Goal: Obtain resource: Obtain resource

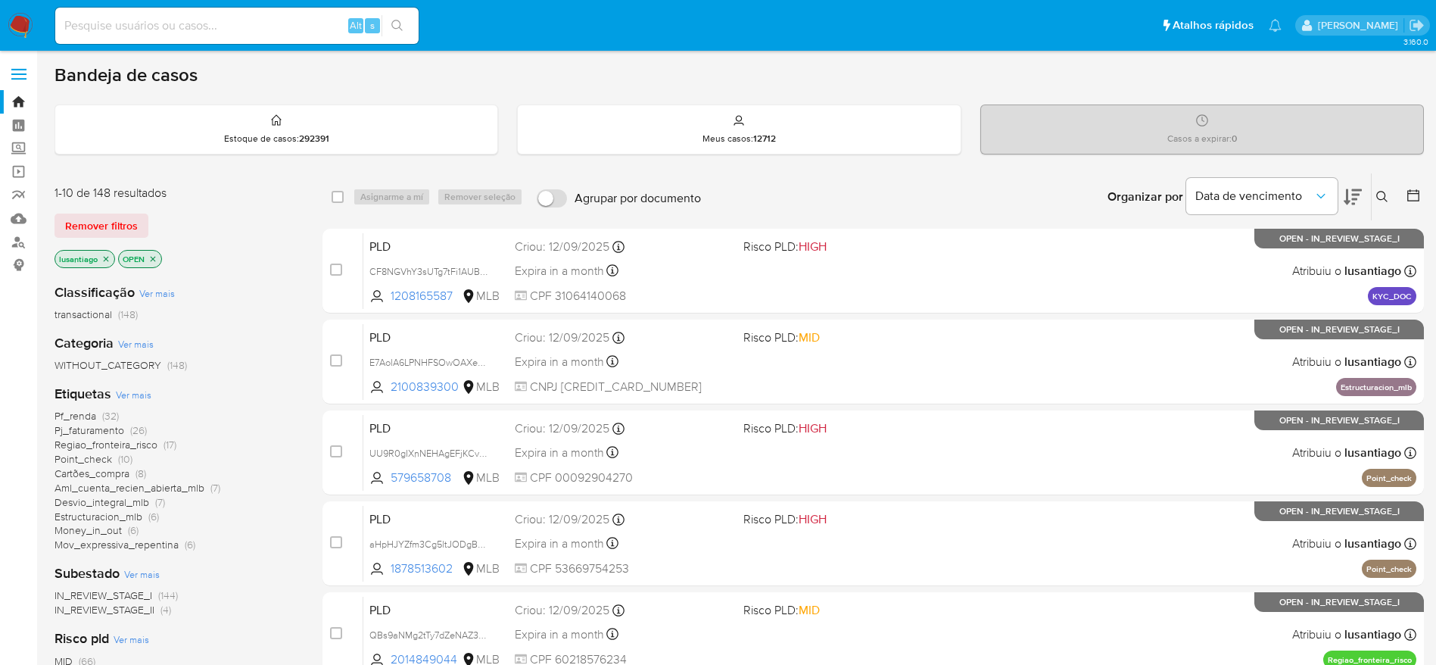
click at [89, 416] on span "Pf_renda" at bounding box center [75, 415] width 42 height 15
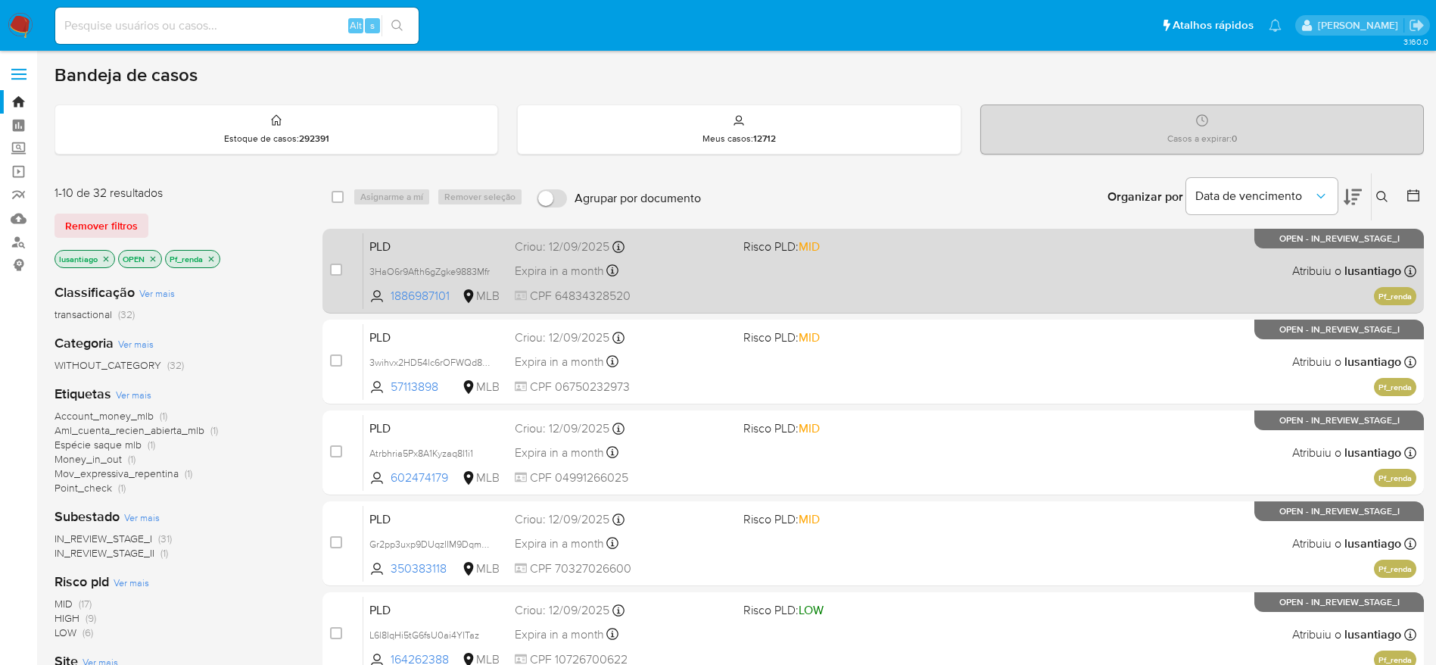
click at [689, 277] on div "Expira in a month Expira em 27/10/2025 00:37:54" at bounding box center [623, 270] width 216 height 20
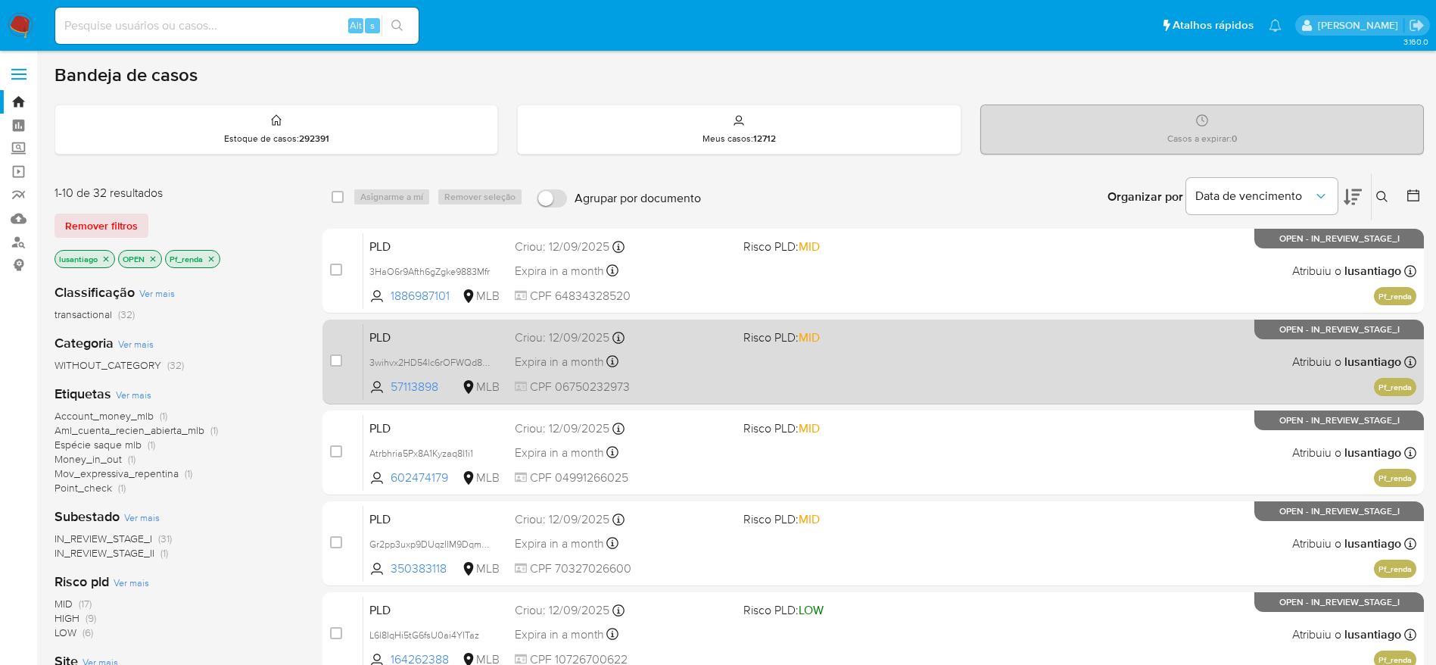
drag, startPoint x: 693, startPoint y: 317, endPoint x: 638, endPoint y: 381, distance: 84.2
click at [687, 367] on div "Expira in a month Expira em 27/10/2025 00:36:22" at bounding box center [623, 361] width 216 height 20
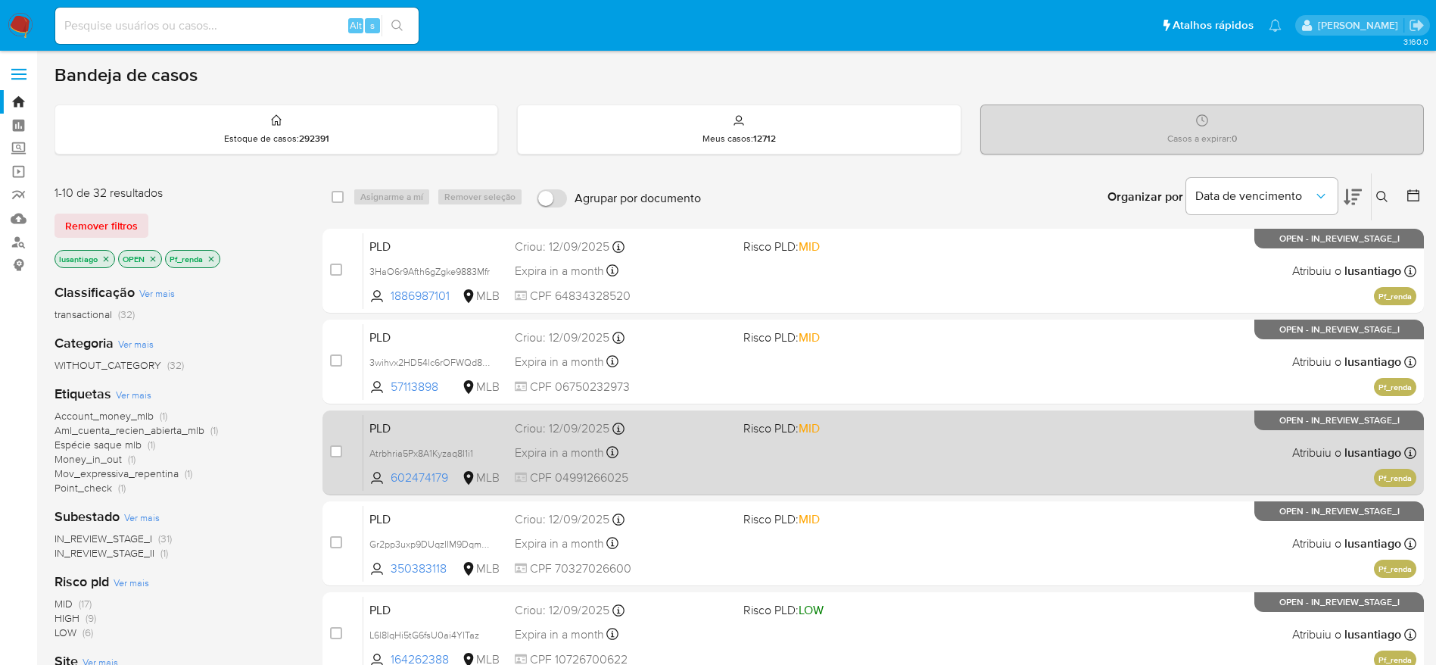
click at [706, 447] on div "Expira in a month Expira em 27/10/2025 00:36:12" at bounding box center [623, 452] width 216 height 20
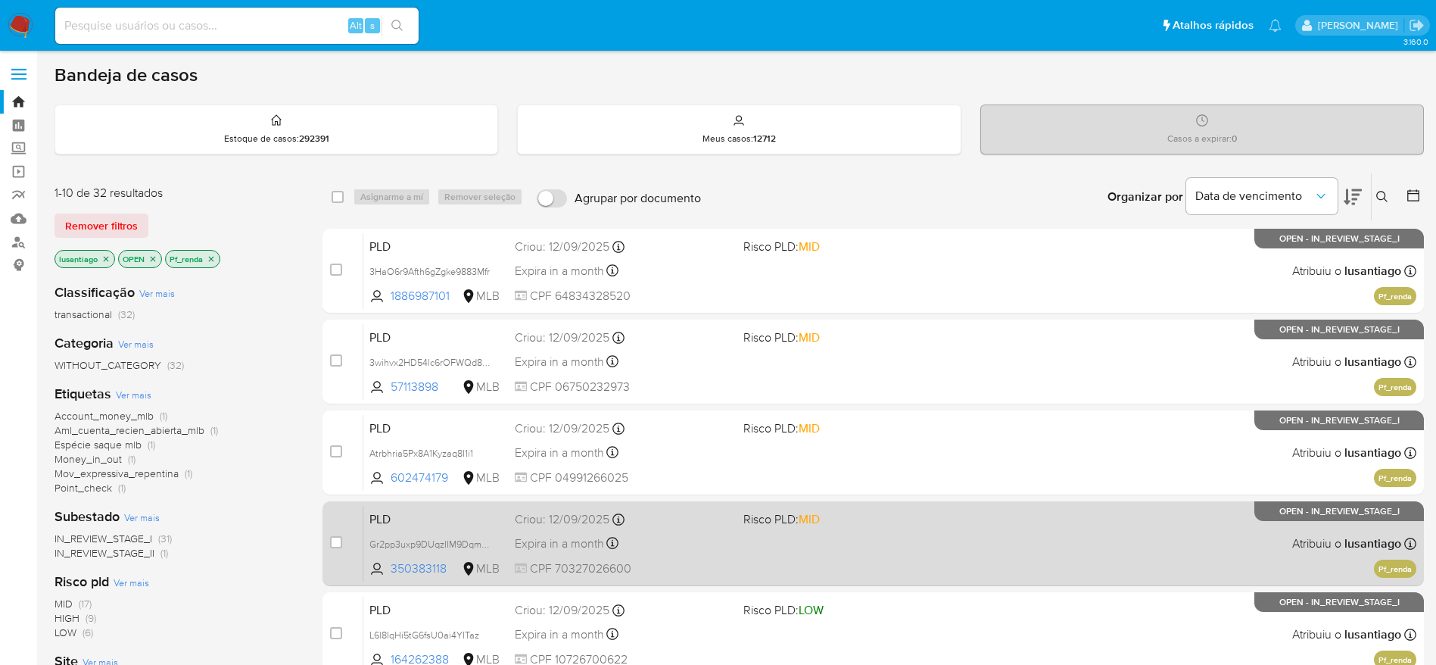
click at [720, 546] on div "Expira in a month Expira em 27/10/2025 00:34:24" at bounding box center [623, 543] width 216 height 20
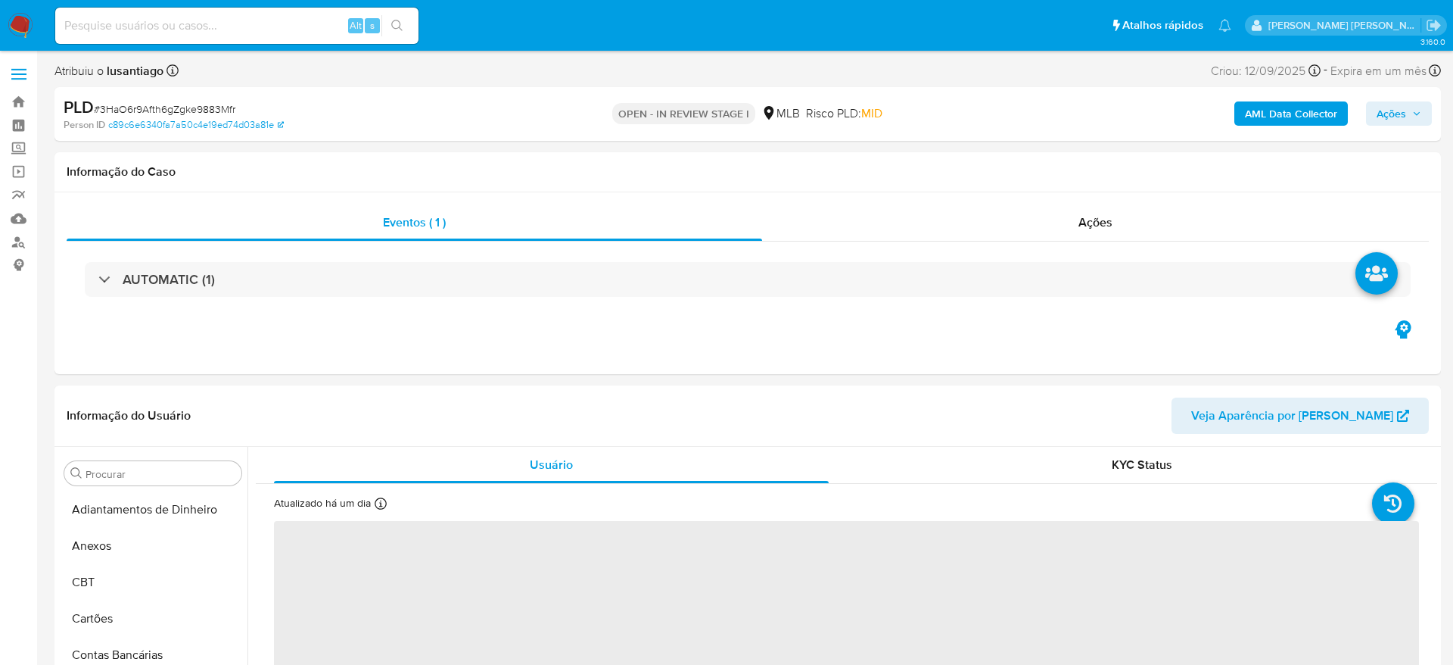
select select "10"
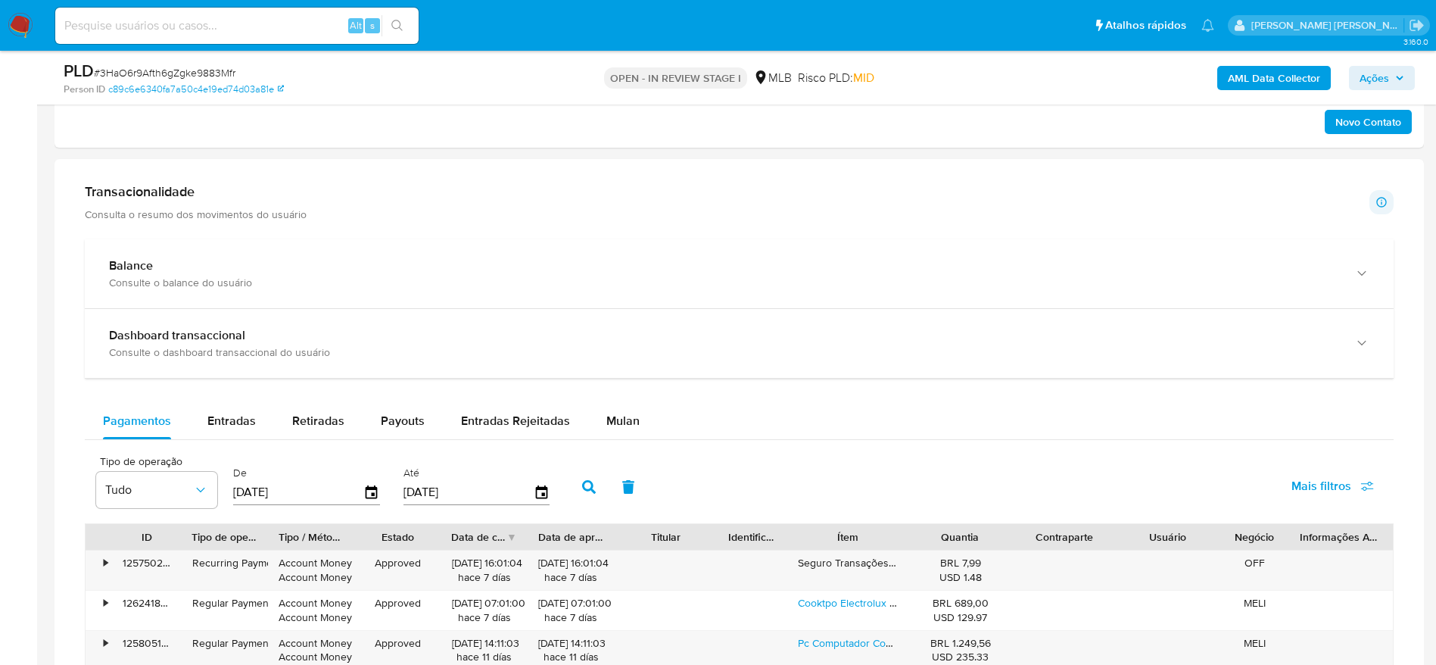
scroll to position [978, 0]
click at [632, 423] on span "Mulan" at bounding box center [622, 418] width 33 height 17
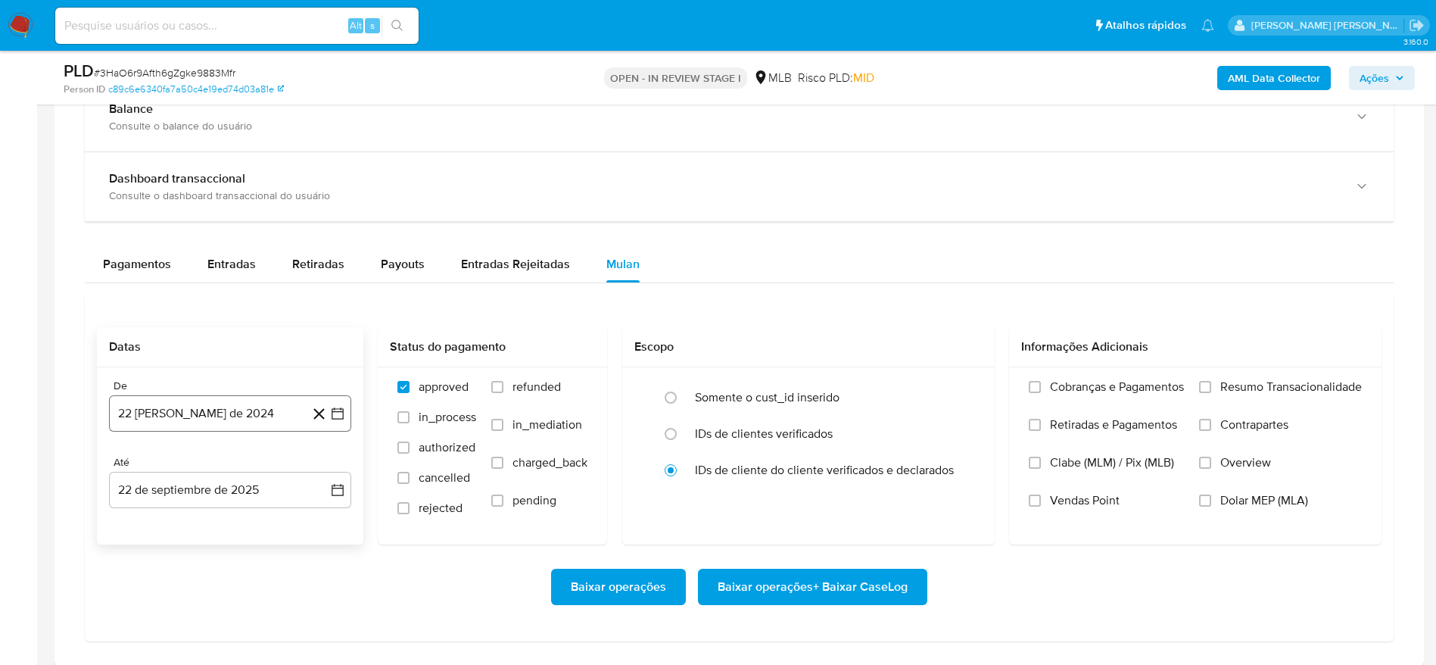
scroll to position [1135, 0]
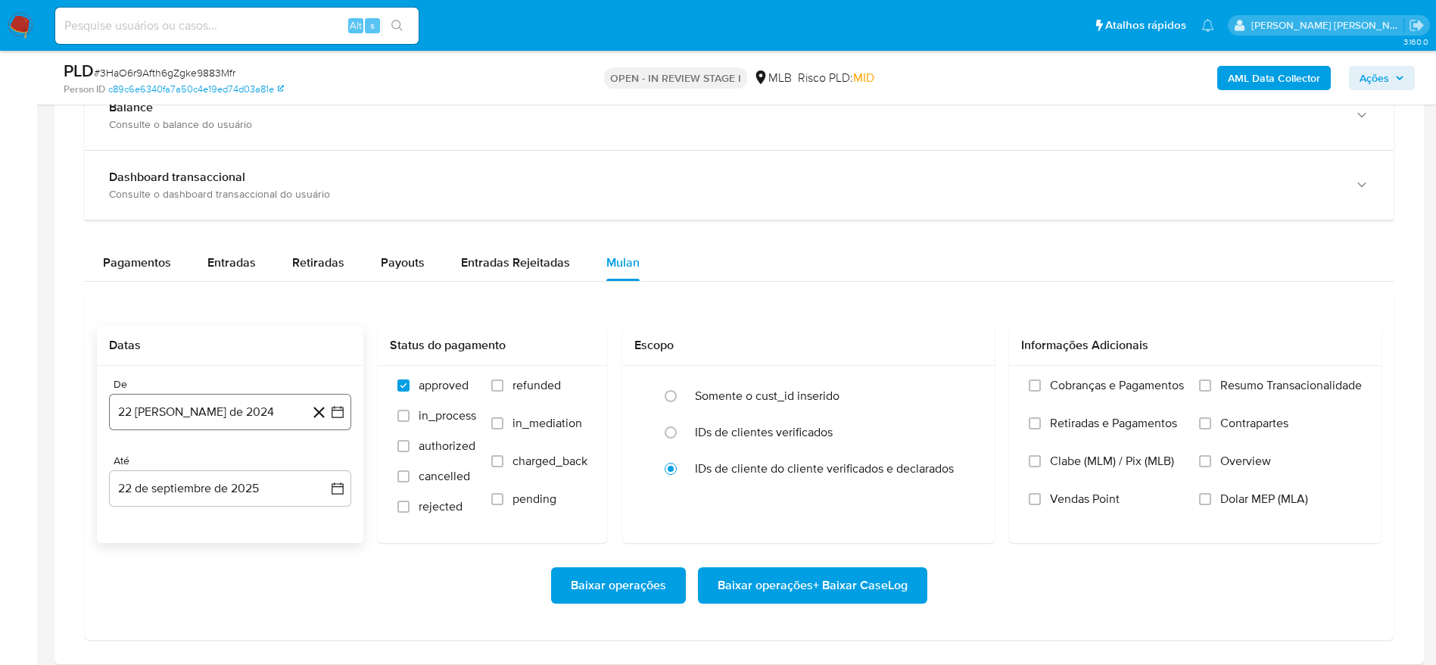
click at [244, 407] on button "22 de agosto de 2024" at bounding box center [230, 412] width 242 height 36
click at [245, 176] on span "agosto 2024" at bounding box center [222, 181] width 69 height 15
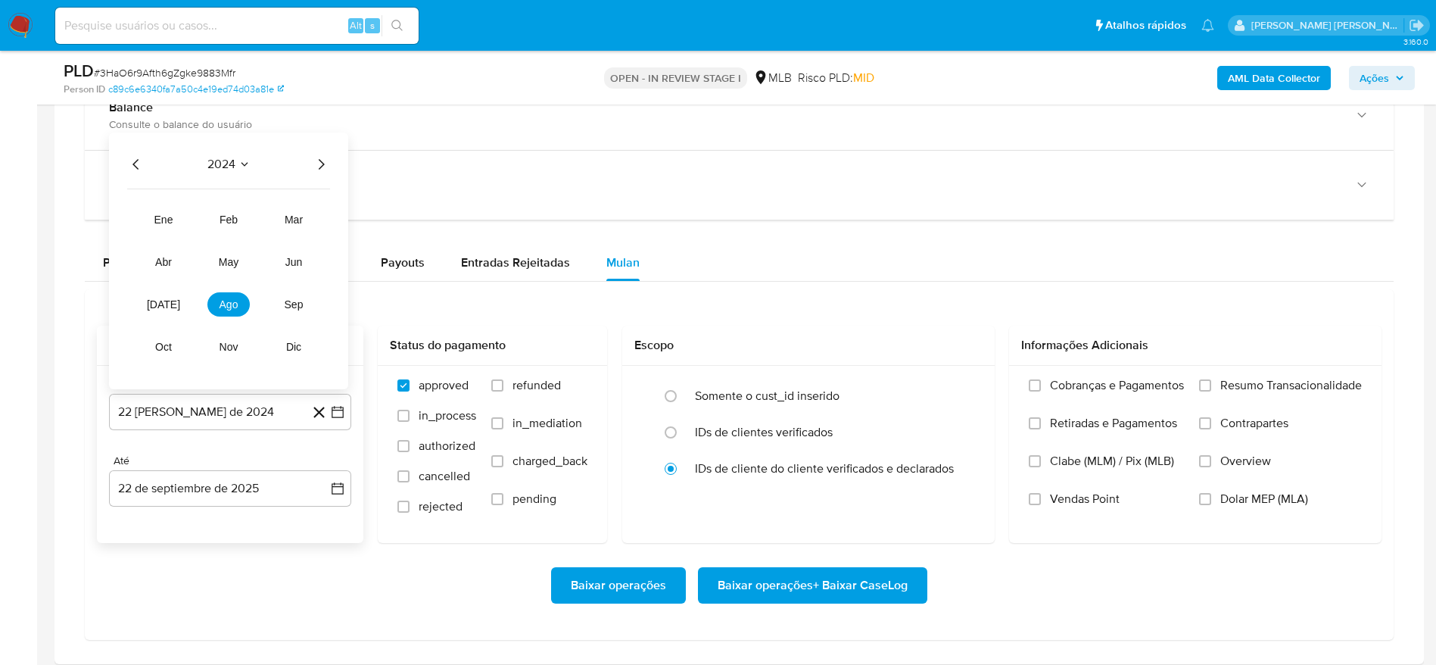
click at [320, 164] on icon "Año siguiente" at bounding box center [321, 164] width 18 height 18
click at [226, 306] on span "ago" at bounding box center [228, 304] width 19 height 12
click at [262, 241] on button "1" at bounding box center [260, 238] width 24 height 24
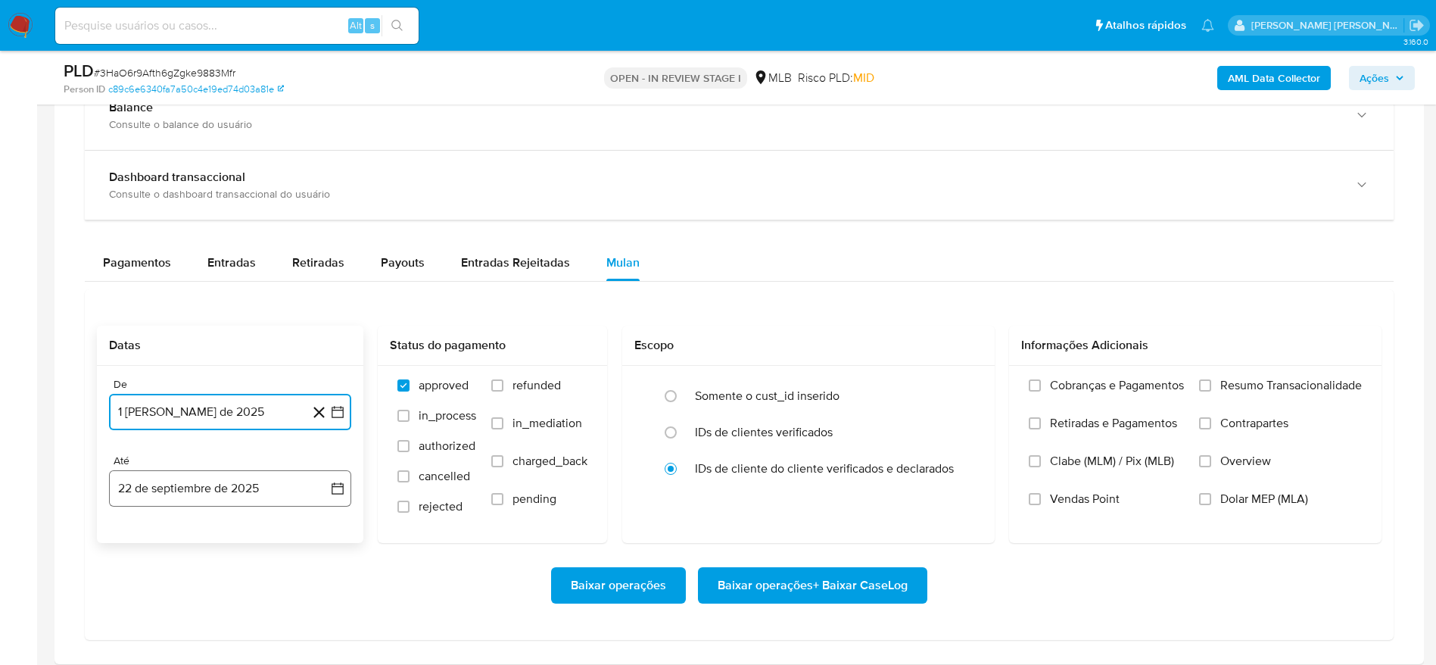
click at [222, 490] on button "22 de septiembre de 2025" at bounding box center [230, 488] width 242 height 36
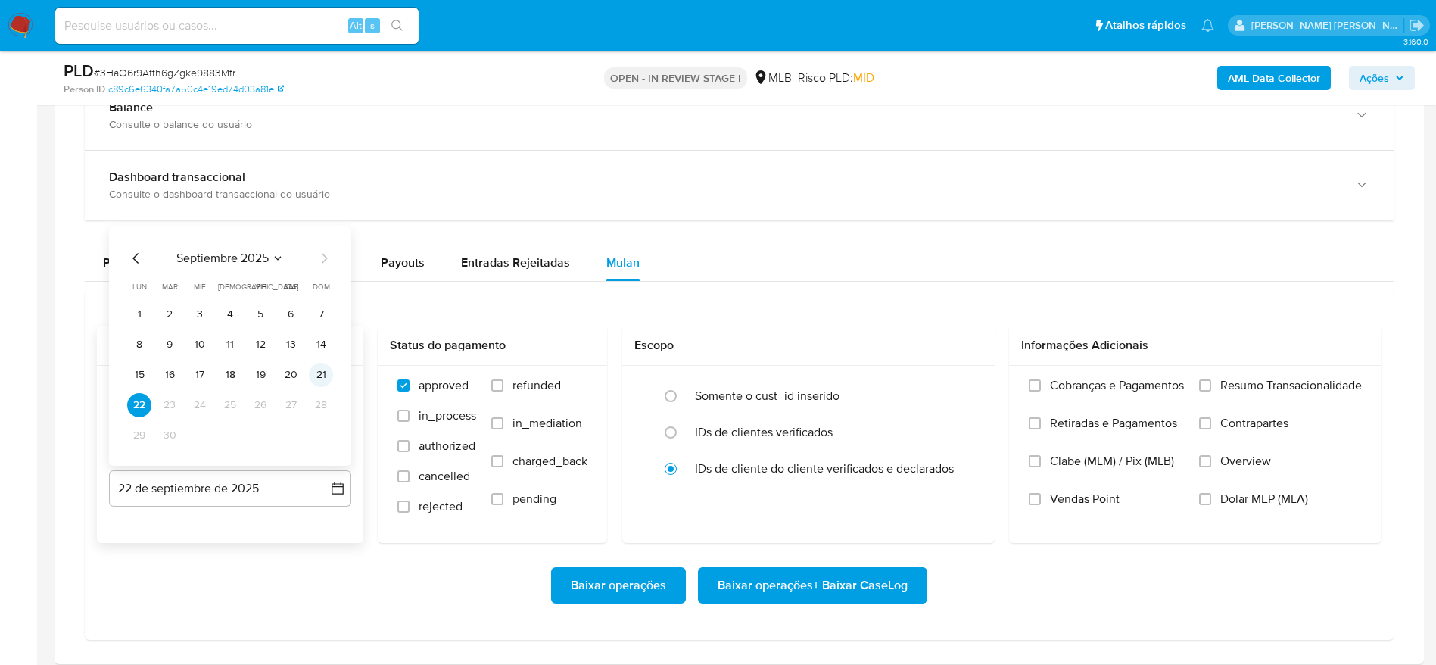
click at [319, 374] on button "21" at bounding box center [321, 375] width 24 height 24
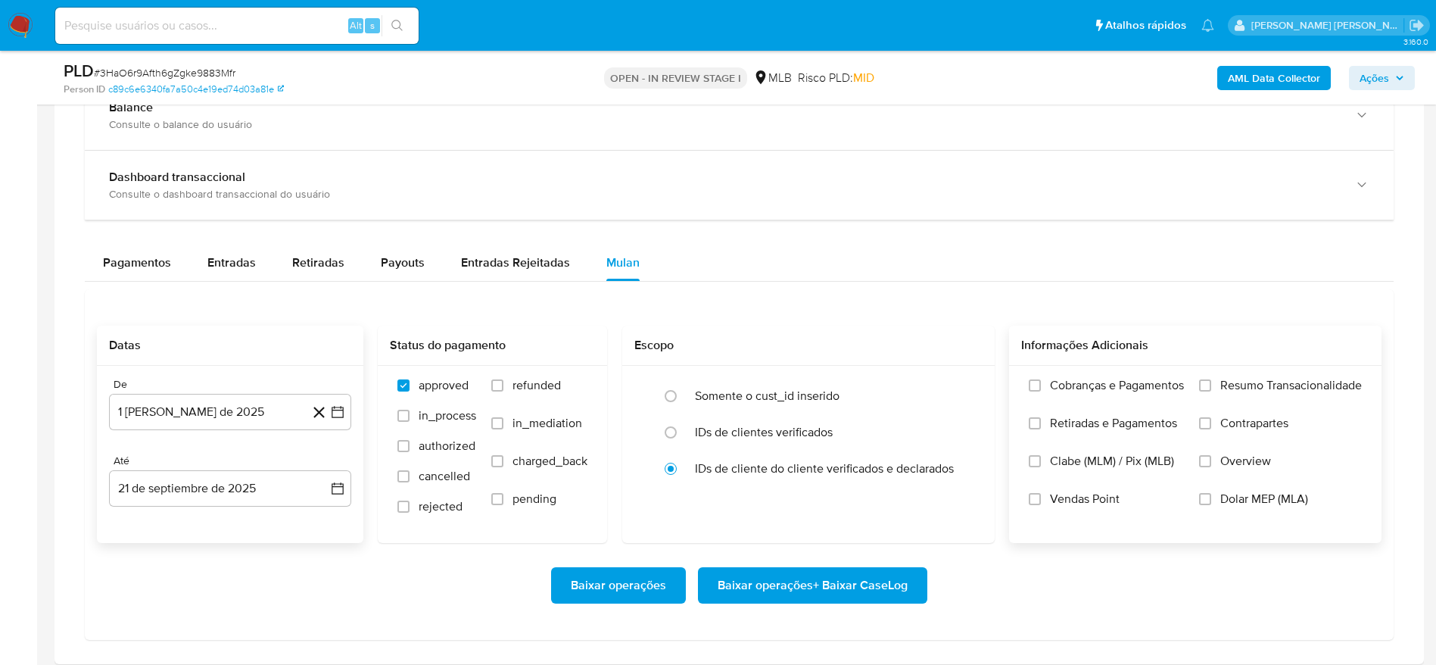
click at [1280, 382] on span "Resumo Transacionalidade" at bounding box center [1291, 385] width 142 height 15
click at [1211, 382] on input "Resumo Transacionalidade" at bounding box center [1205, 385] width 12 height 12
click at [846, 591] on span "Baixar operações + Baixar CaseLog" at bounding box center [812, 584] width 190 height 33
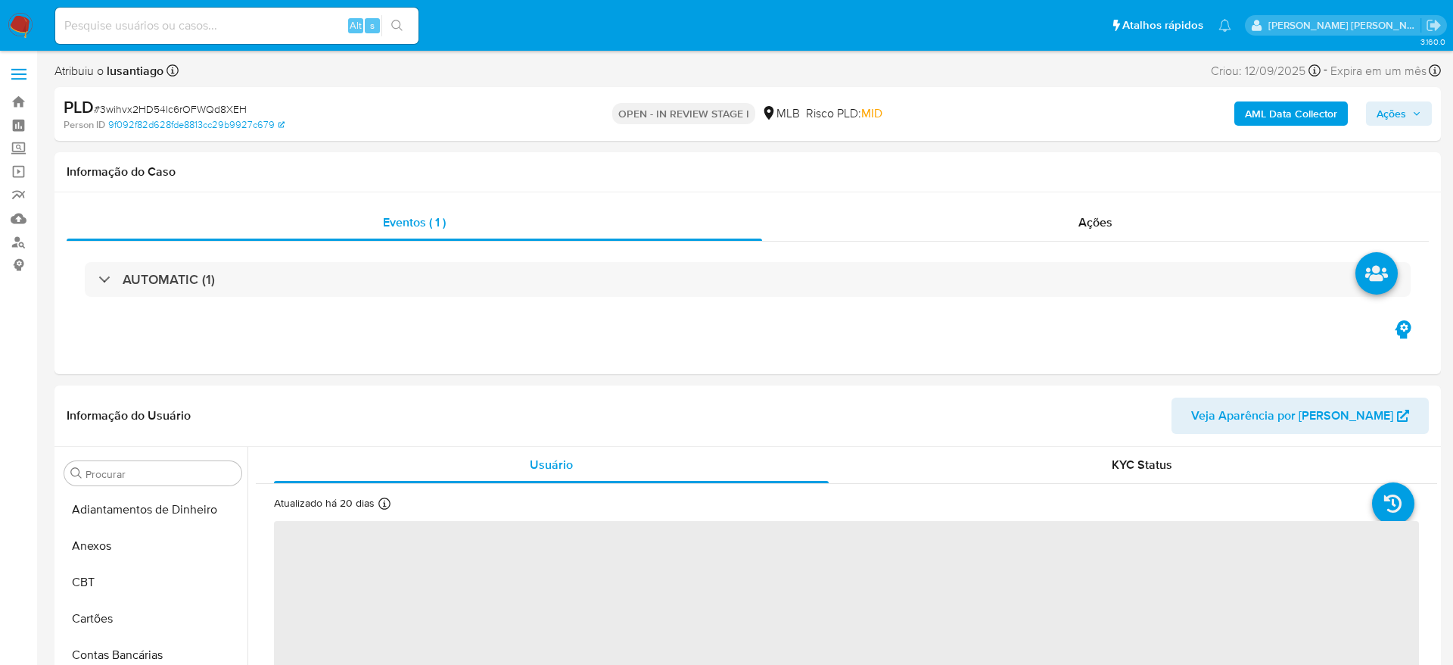
select select "10"
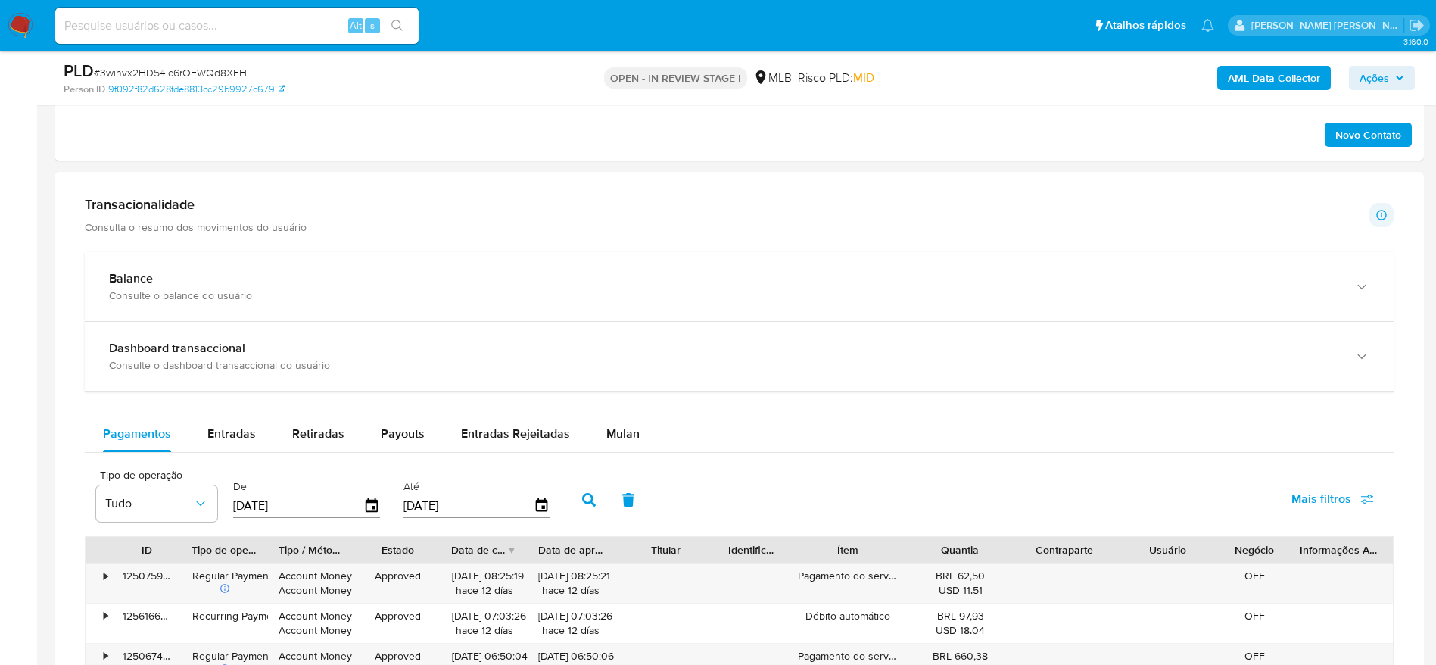
scroll to position [913, 0]
click at [616, 437] on span "Mulan" at bounding box center [622, 432] width 33 height 17
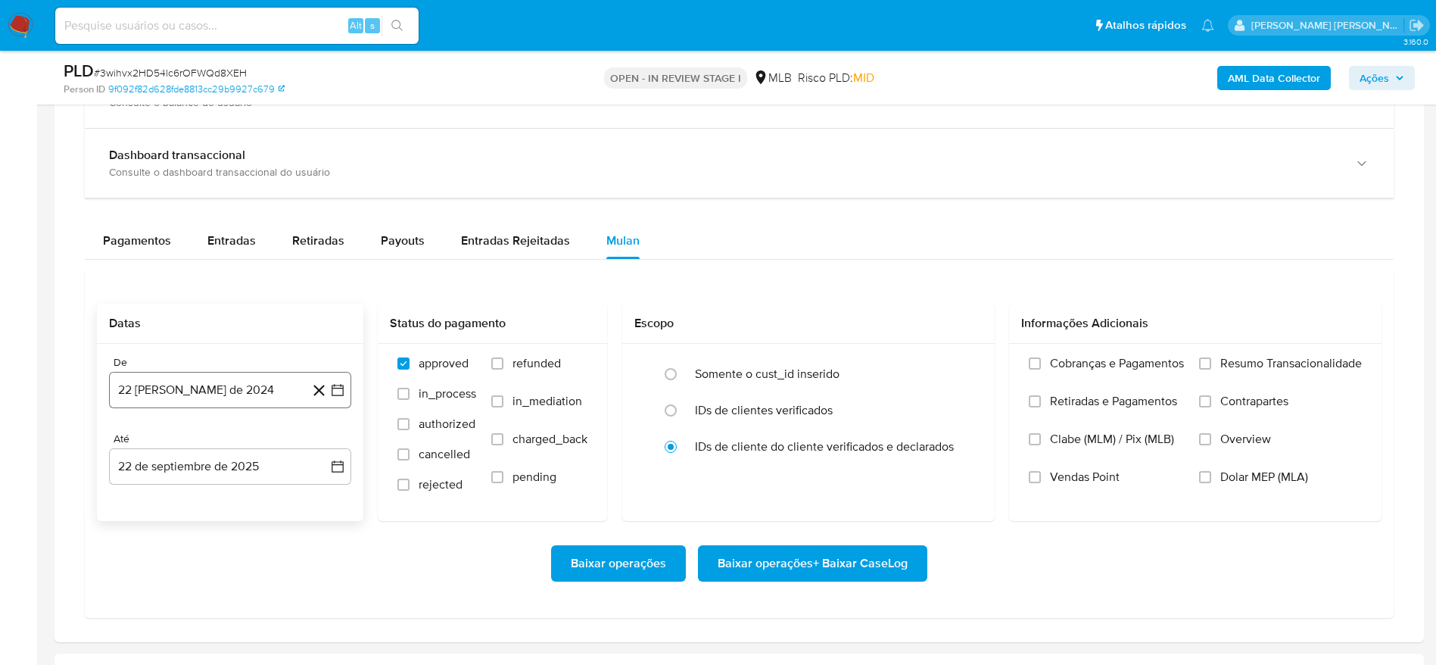
scroll to position [1106, 0]
click at [255, 384] on button "22 [PERSON_NAME] de 2024" at bounding box center [230, 389] width 242 height 36
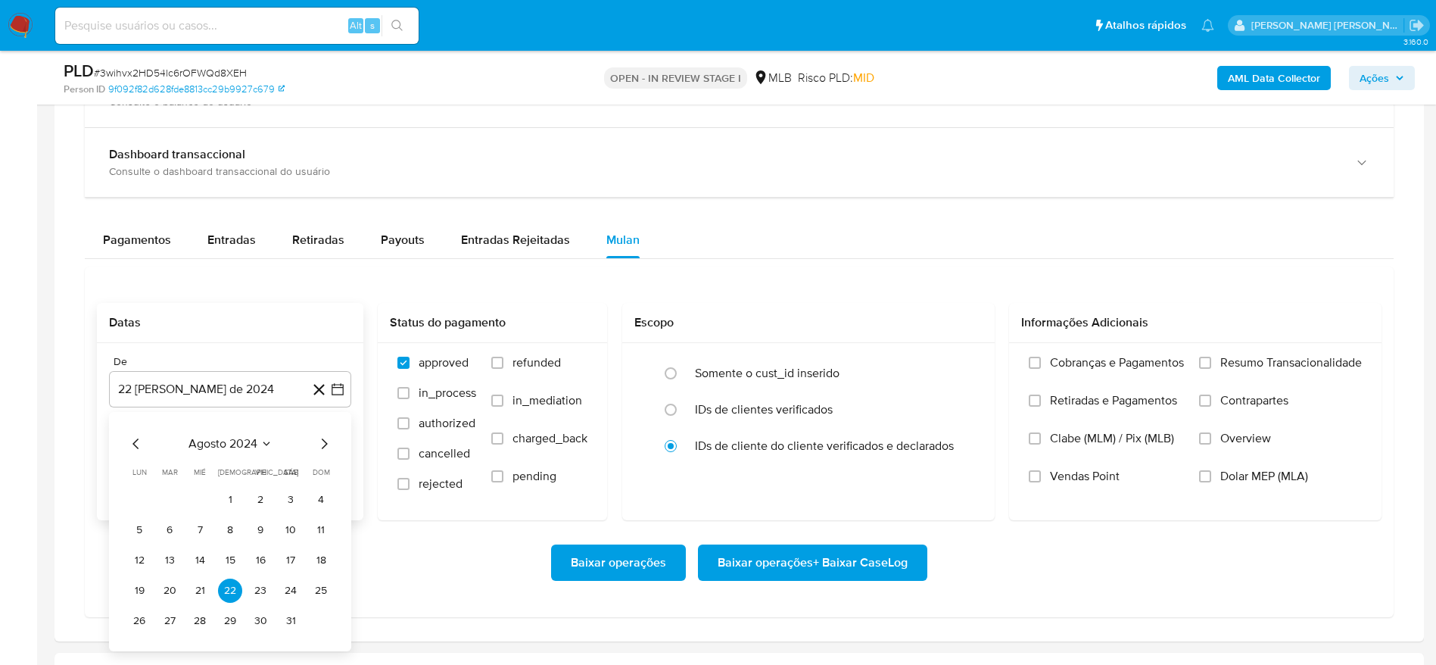
click at [231, 440] on span "agosto 2024" at bounding box center [222, 443] width 69 height 15
click at [324, 445] on icon "Año siguiente" at bounding box center [321, 443] width 18 height 18
click at [233, 588] on span "ago" at bounding box center [228, 583] width 19 height 12
click at [263, 502] on button "1" at bounding box center [260, 499] width 24 height 24
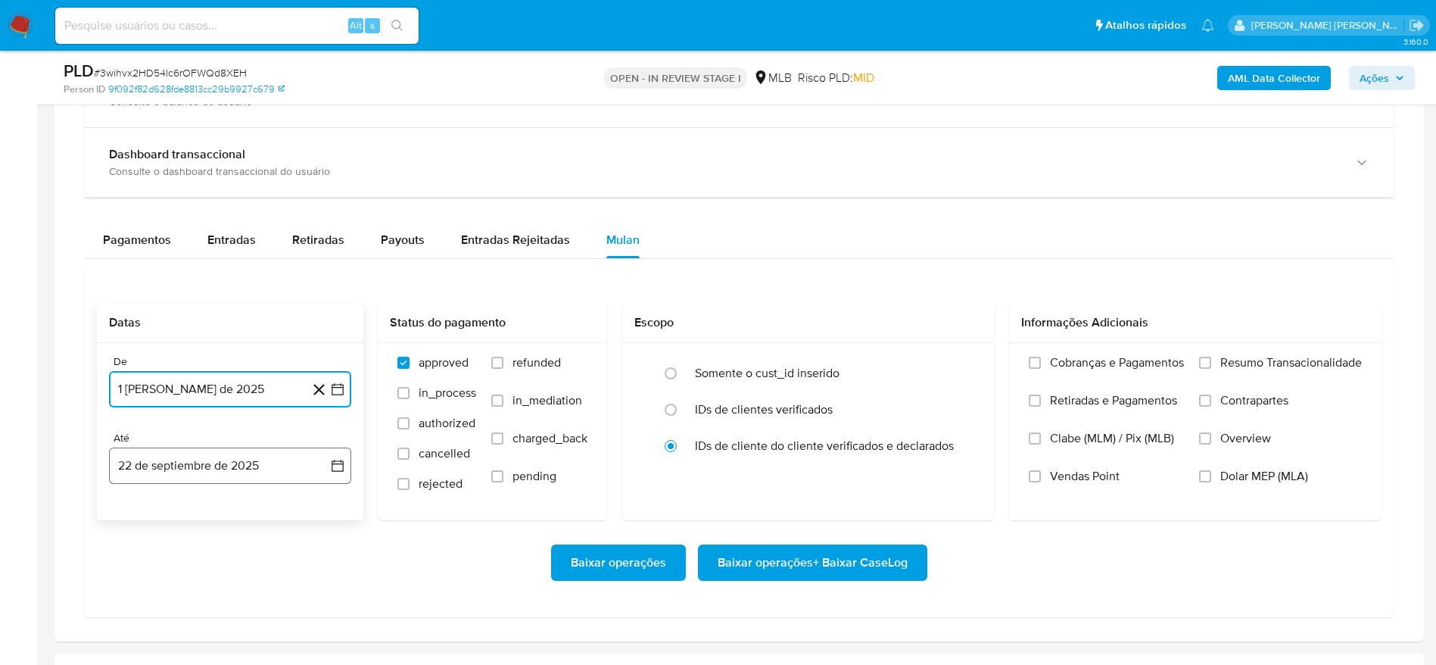
click at [210, 470] on button "22 de septiembre de 2025" at bounding box center [230, 465] width 242 height 36
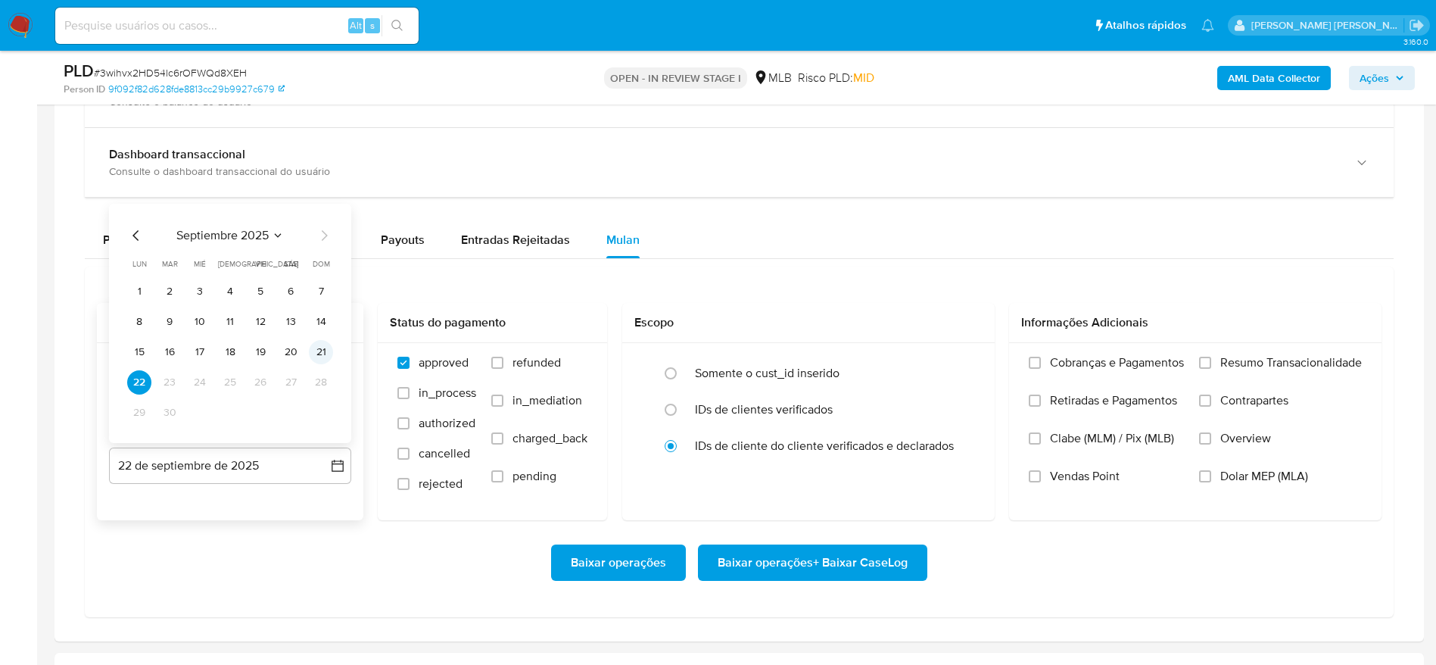
click at [320, 353] on button "21" at bounding box center [321, 352] width 24 height 24
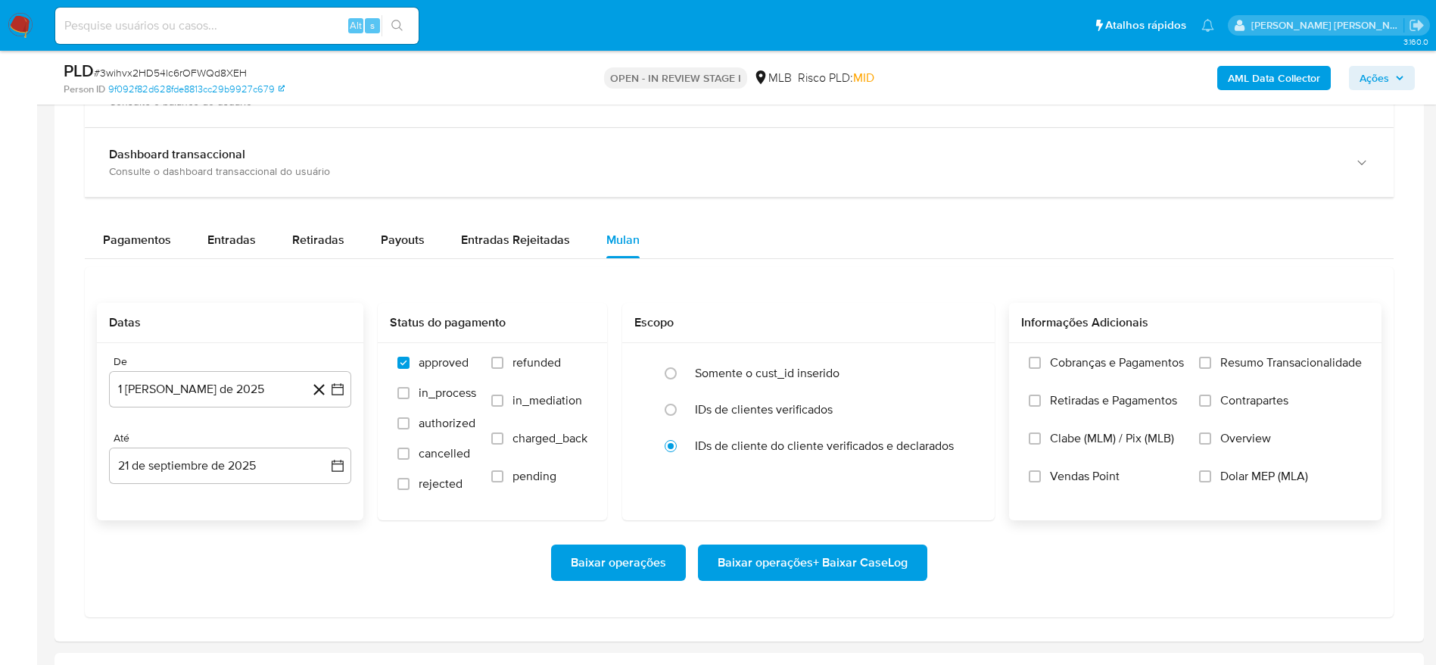
click at [1250, 355] on span "Resumo Transacionalidade" at bounding box center [1291, 362] width 142 height 15
click at [1211, 356] on input "Resumo Transacionalidade" at bounding box center [1205, 362] width 12 height 12
click at [844, 549] on span "Baixar operações + Baixar CaseLog" at bounding box center [812, 562] width 190 height 33
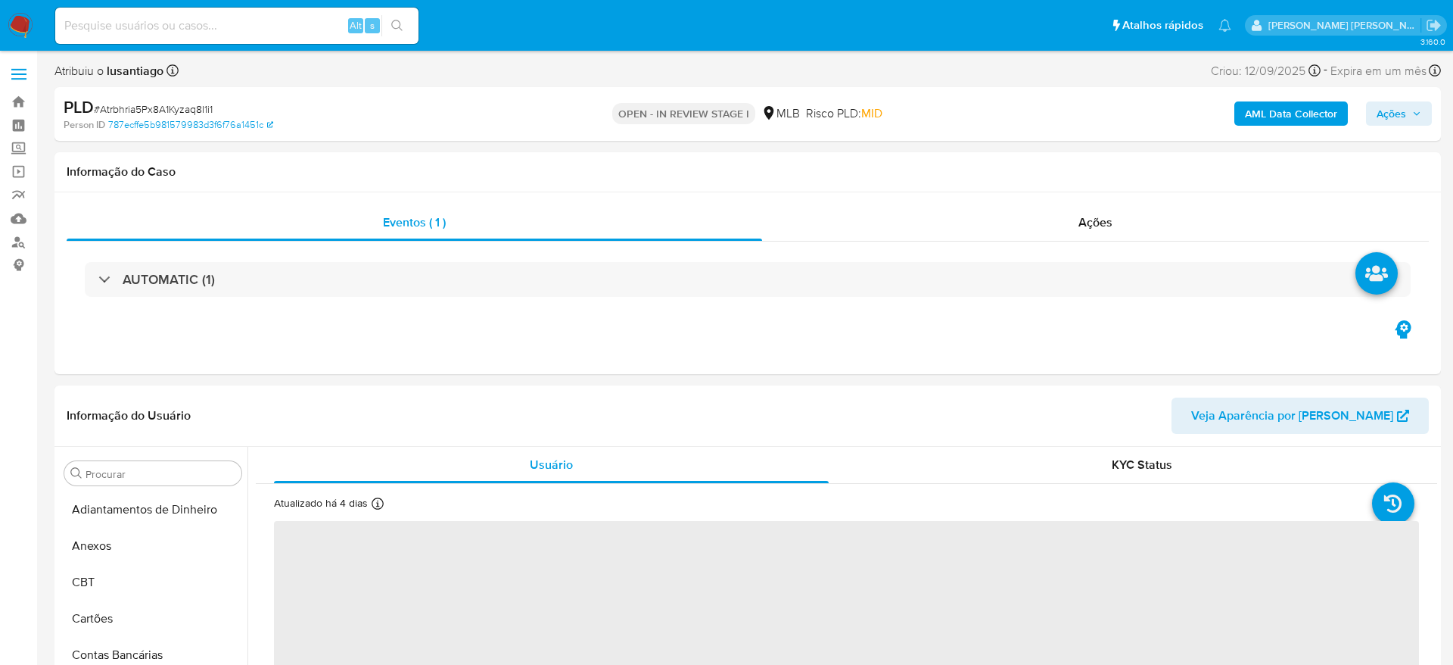
select select "10"
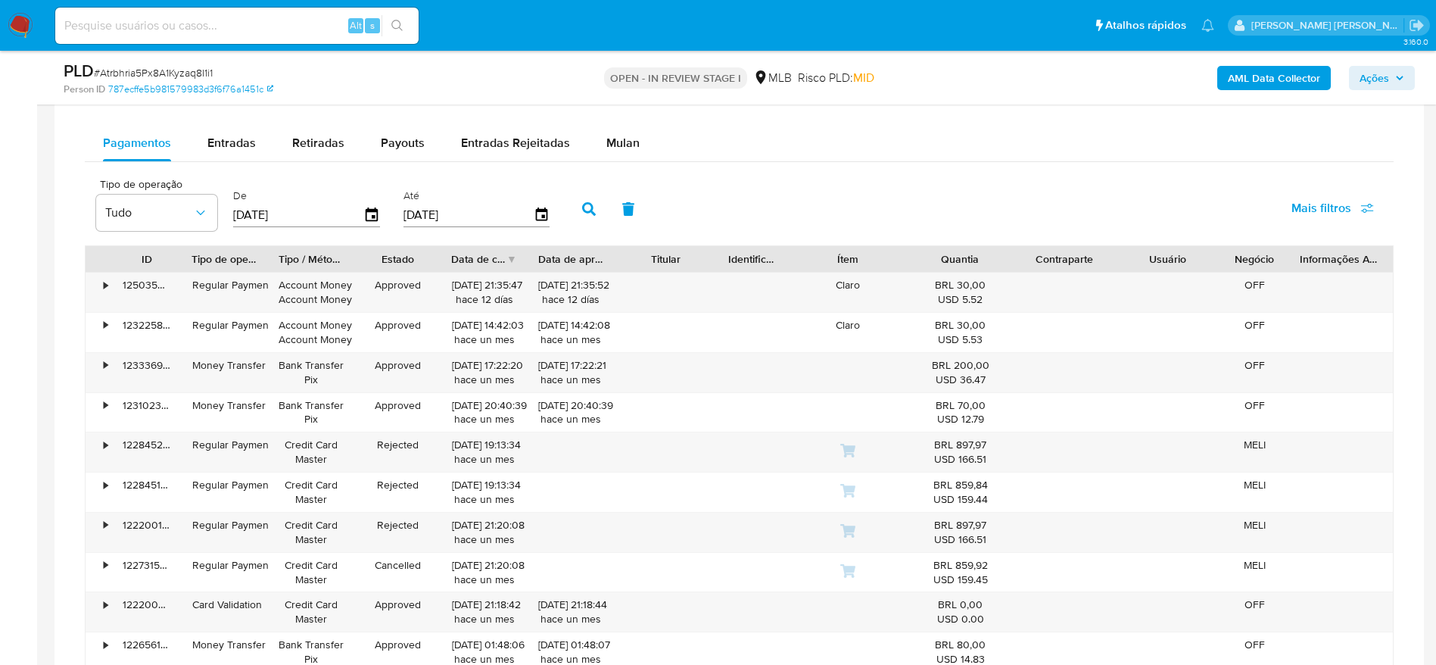
scroll to position [1187, 0]
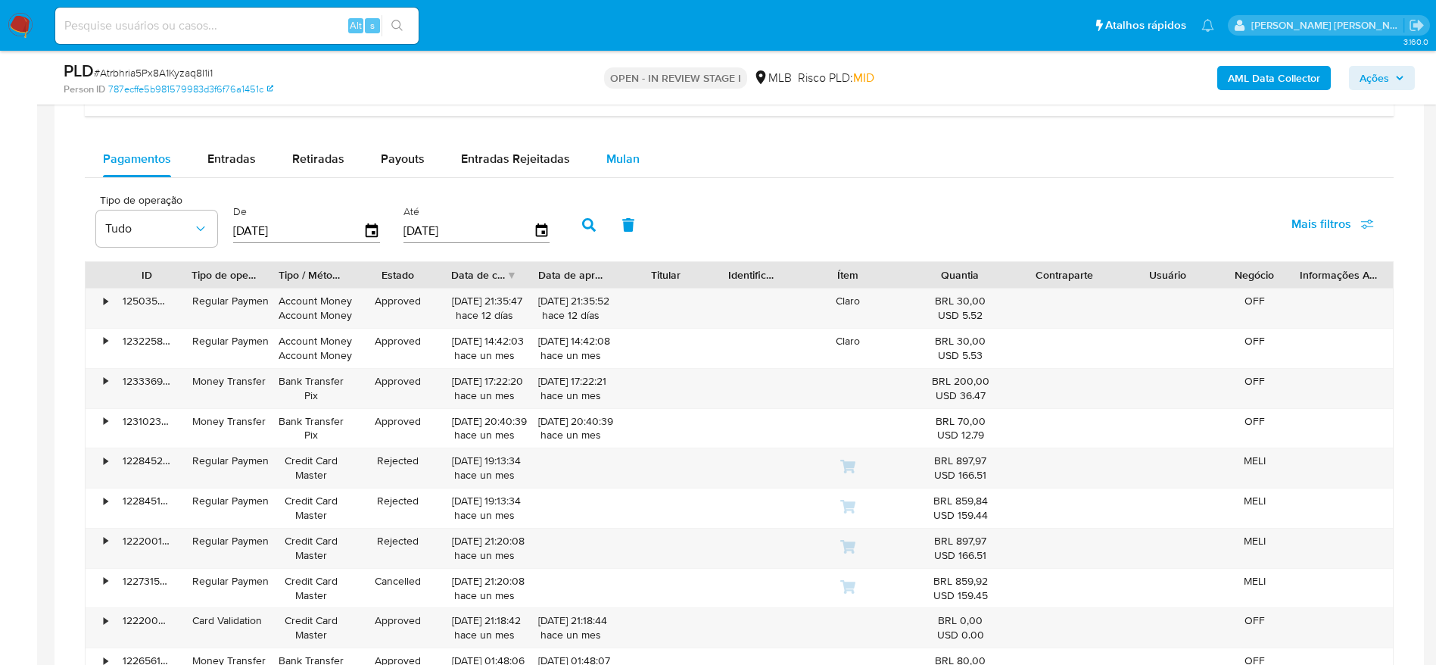
click at [630, 160] on span "Mulan" at bounding box center [622, 158] width 33 height 17
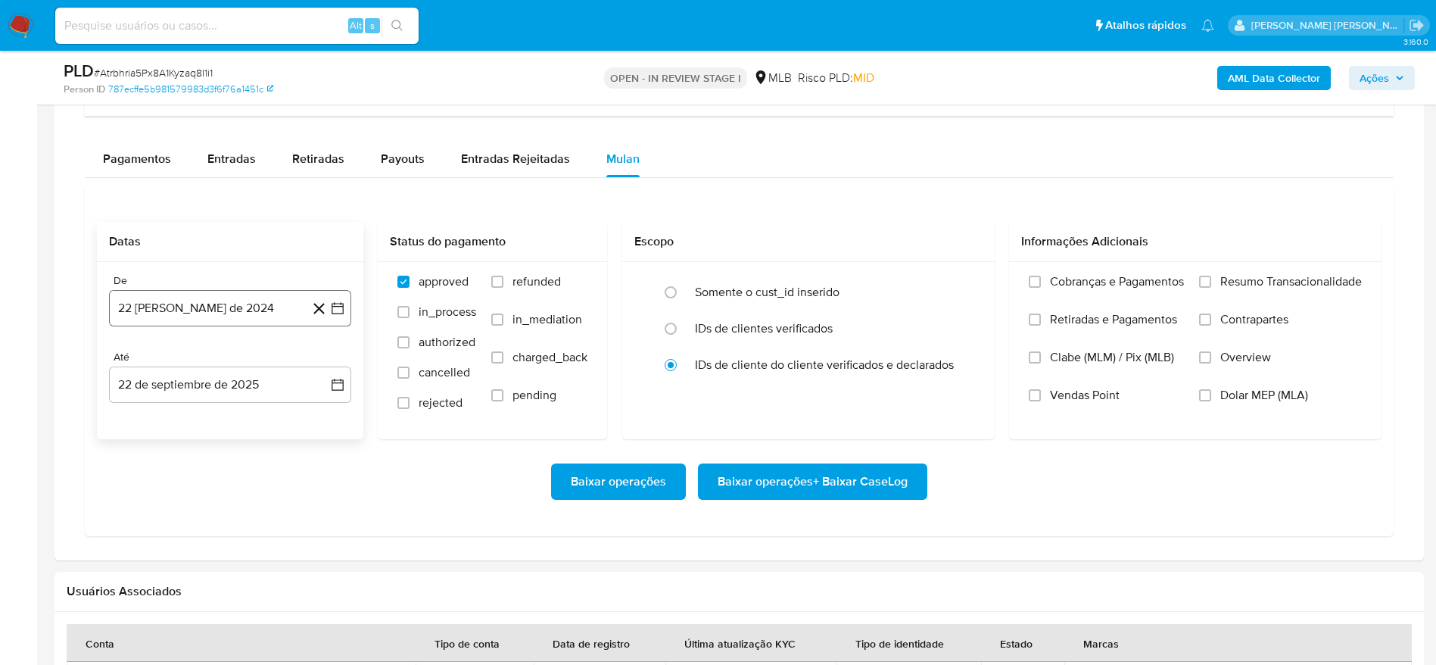
click at [227, 303] on button "22 [PERSON_NAME] de 2024" at bounding box center [230, 308] width 242 height 36
click at [228, 365] on span "agosto 2024" at bounding box center [222, 362] width 69 height 15
click at [323, 366] on icon "Año siguiente" at bounding box center [321, 362] width 18 height 18
click at [218, 503] on button "ago" at bounding box center [228, 502] width 42 height 24
click at [263, 420] on button "1" at bounding box center [260, 418] width 24 height 24
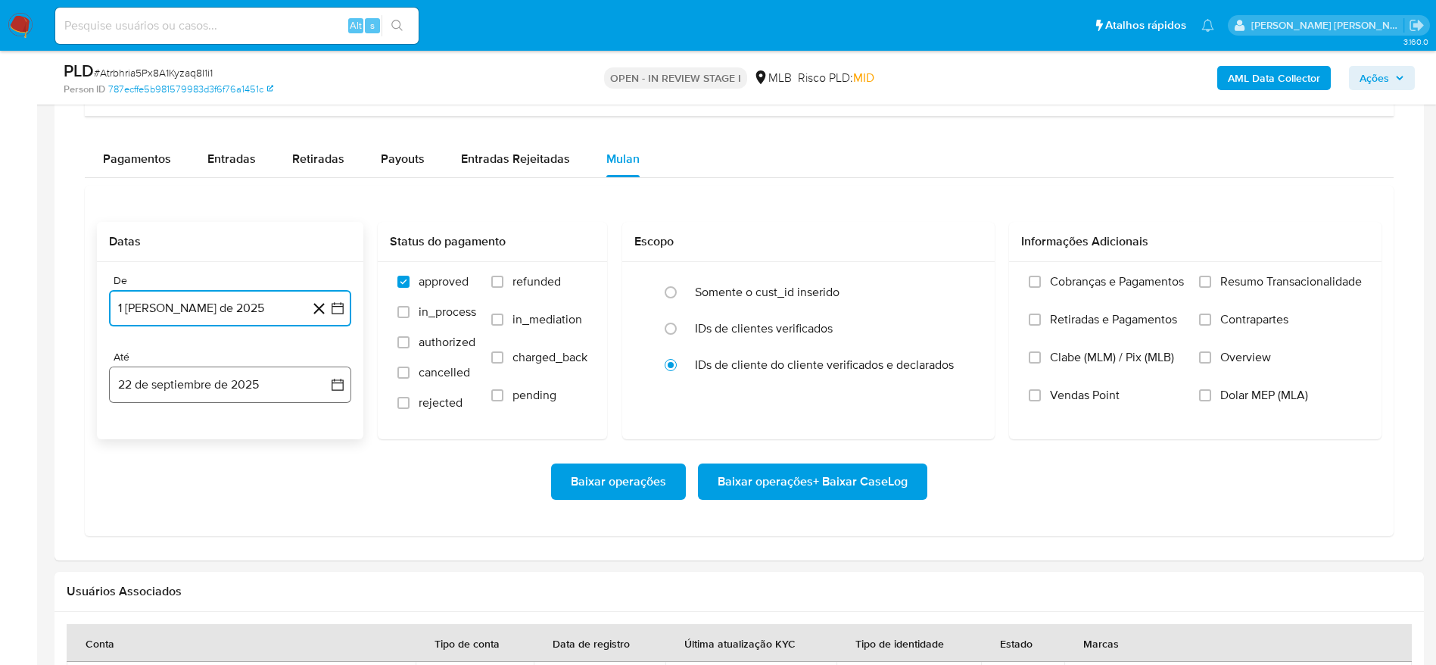
click at [241, 386] on button "22 de septiembre de 2025" at bounding box center [230, 384] width 242 height 36
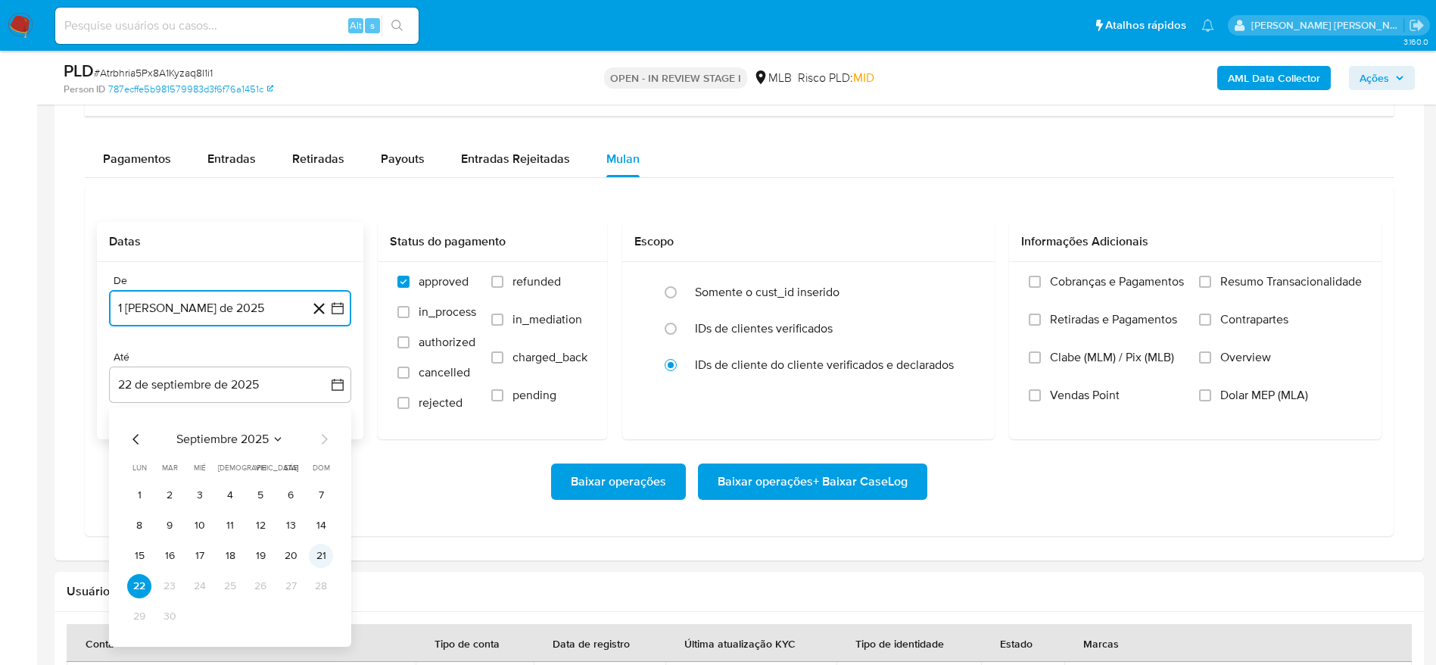
click at [322, 552] on button "21" at bounding box center [321, 555] width 24 height 24
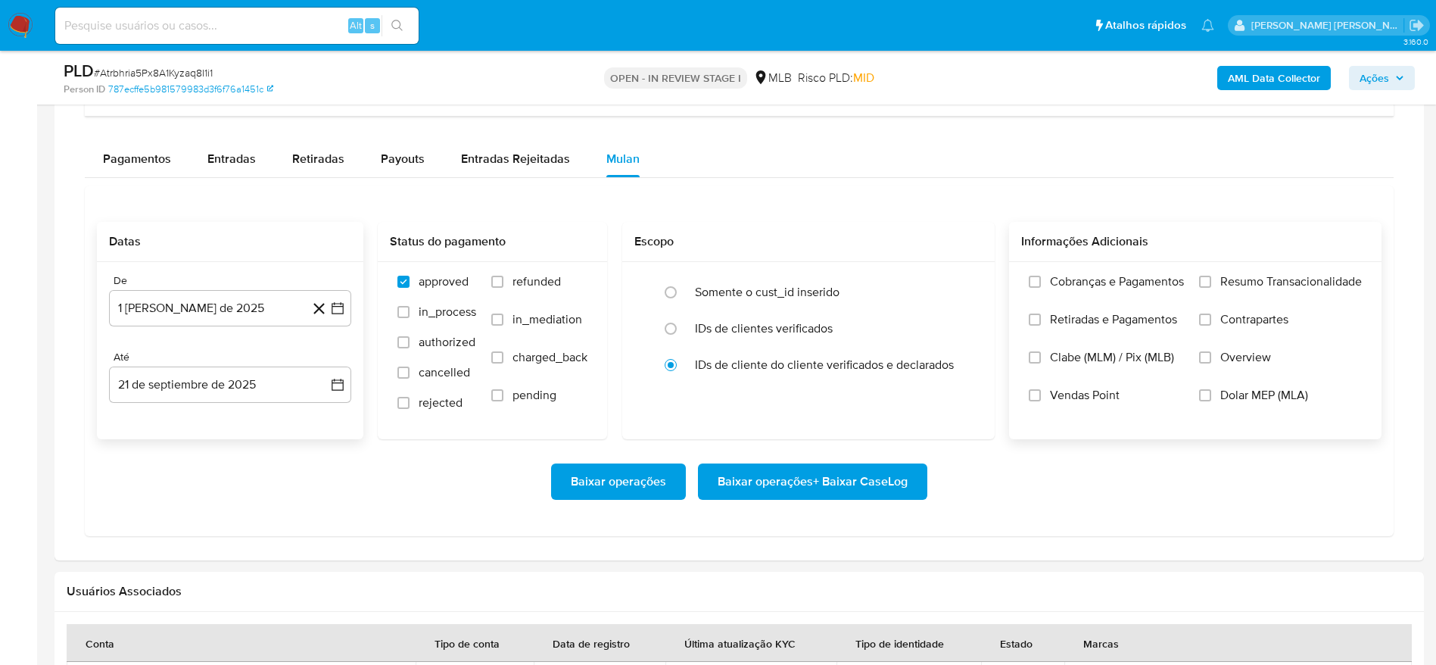
click at [1262, 279] on span "Resumo Transacionalidade" at bounding box center [1291, 281] width 142 height 15
click at [1211, 279] on input "Resumo Transacionalidade" at bounding box center [1205, 281] width 12 height 12
click at [867, 481] on span "Baixar operações + Baixar CaseLog" at bounding box center [812, 481] width 190 height 33
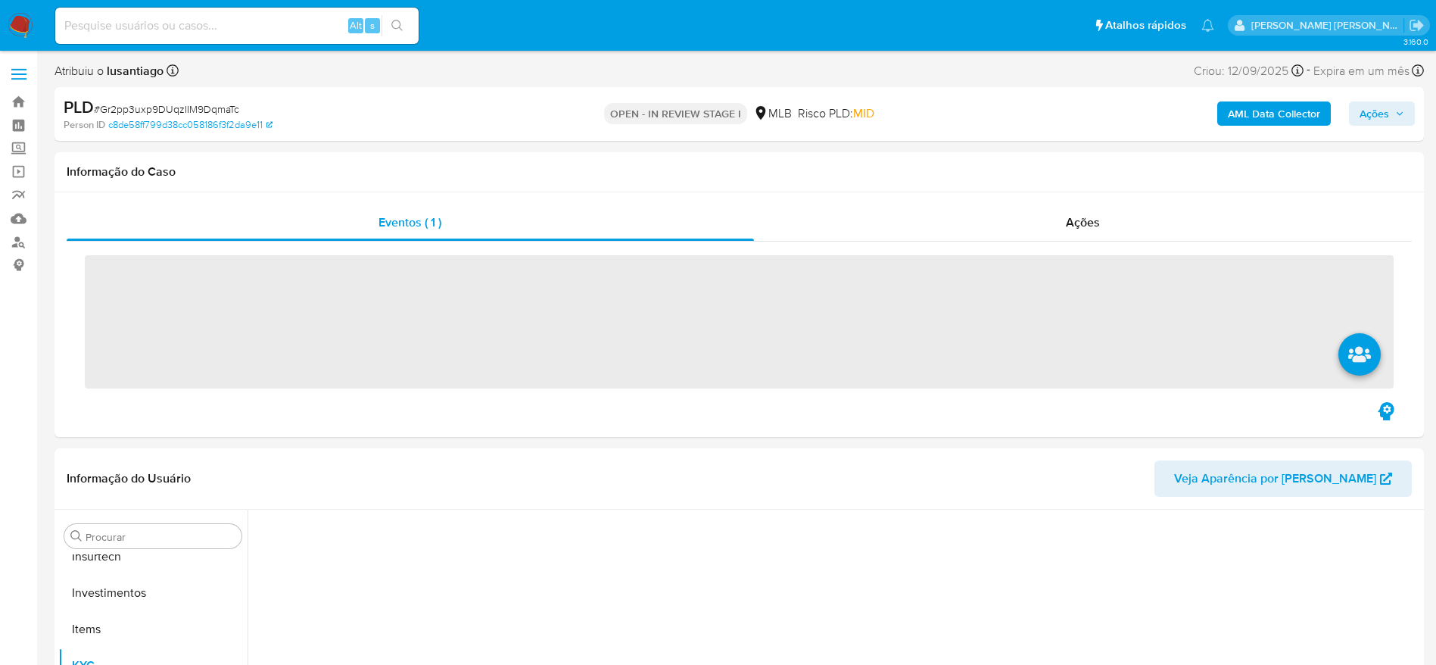
scroll to position [712, 0]
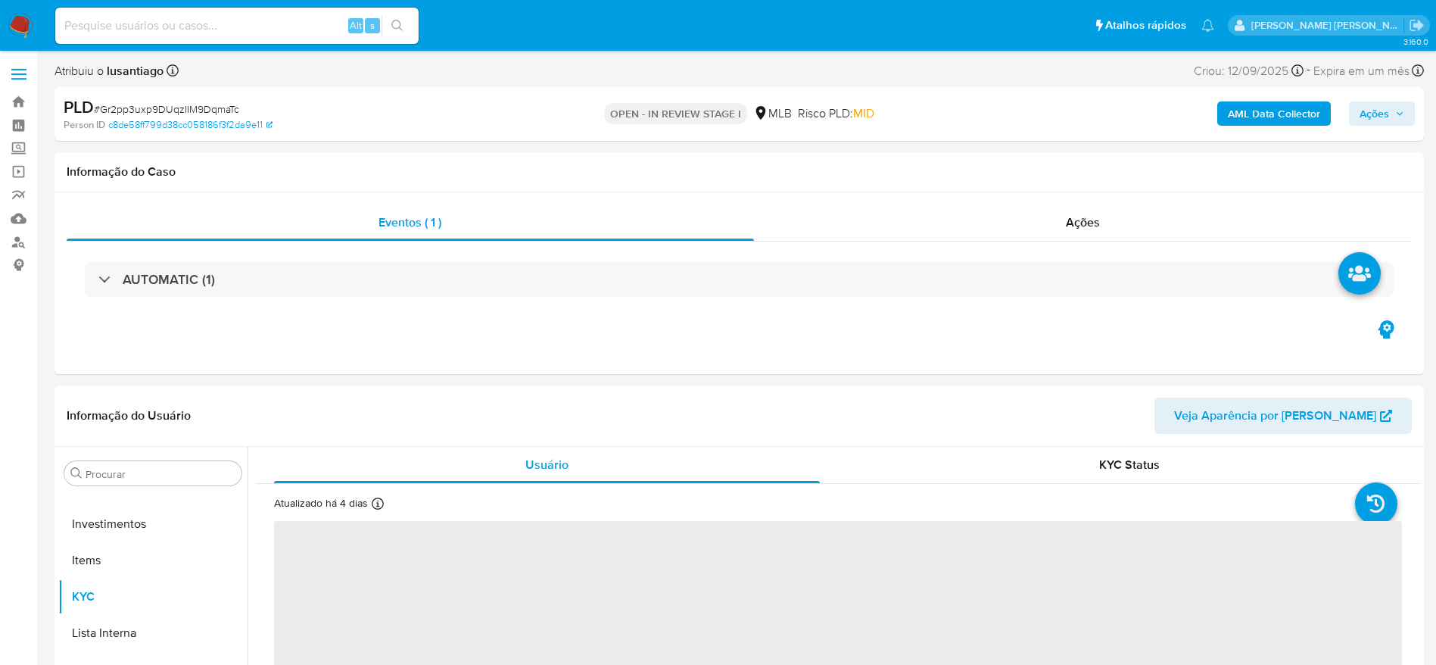
select select "10"
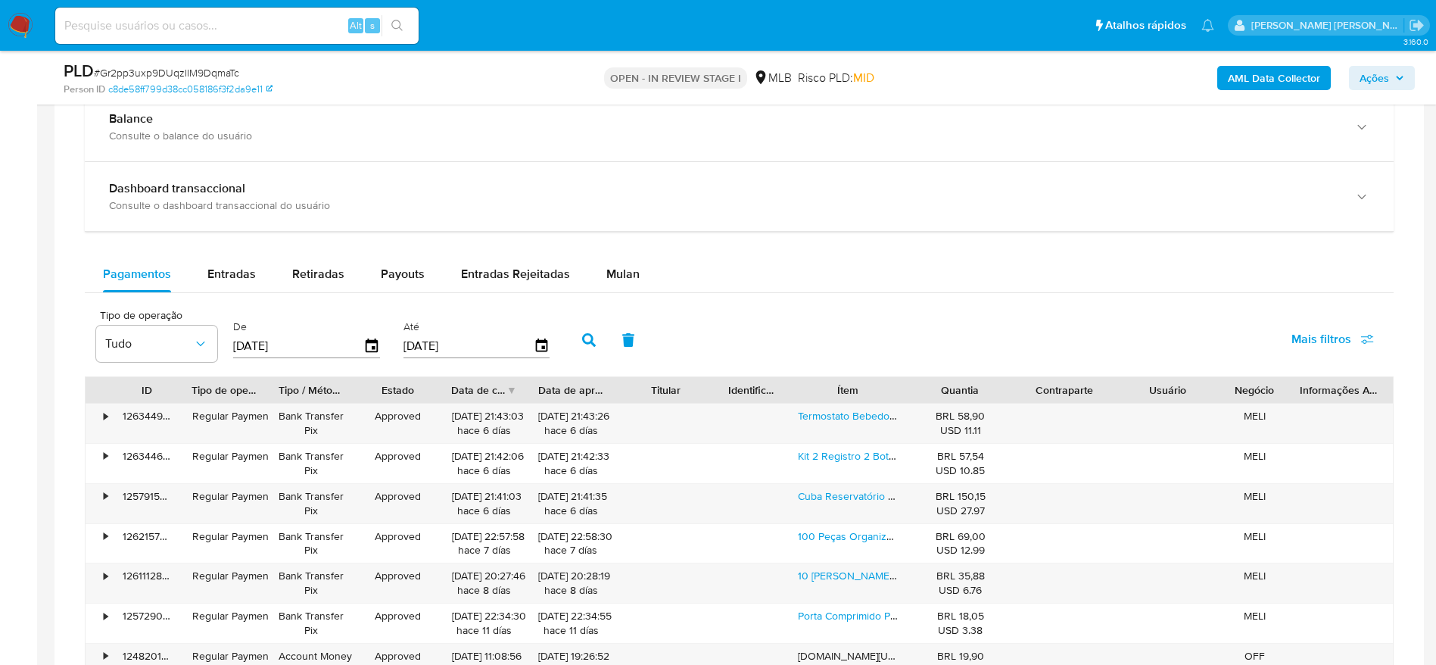
scroll to position [1082, 0]
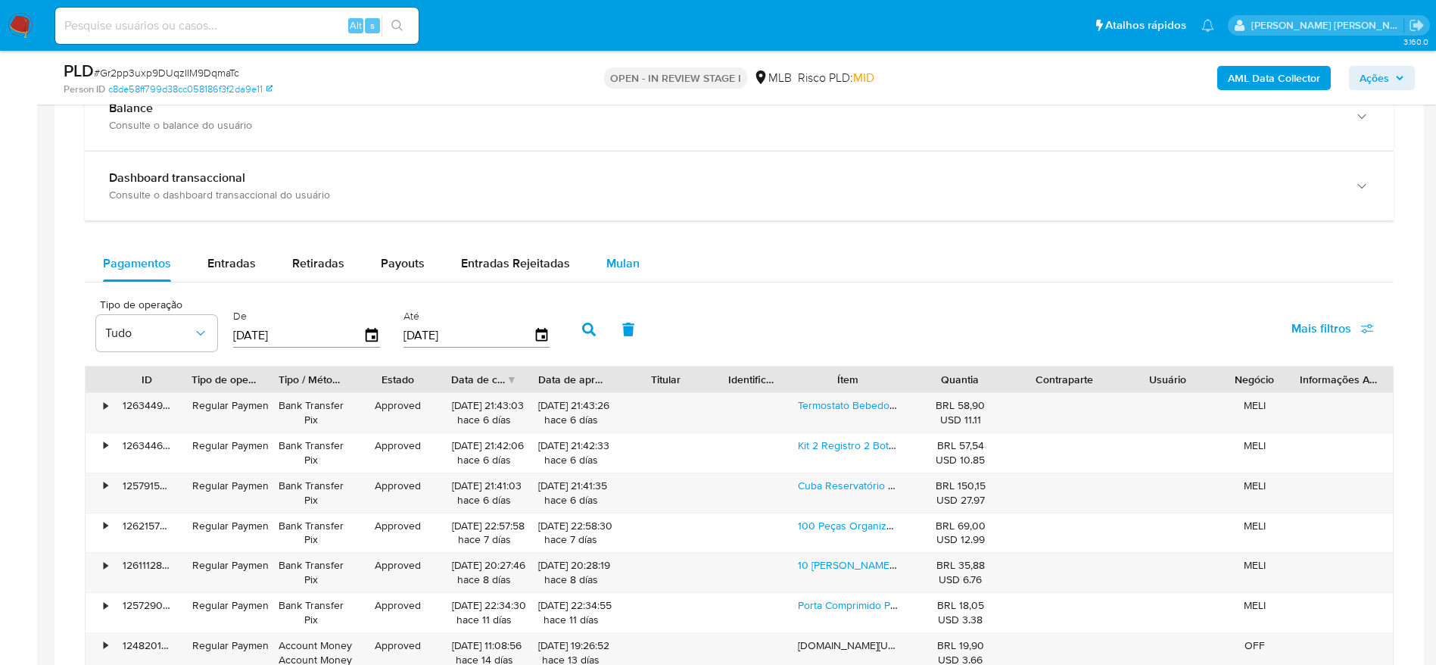
click at [618, 258] on span "Mulan" at bounding box center [622, 262] width 33 height 17
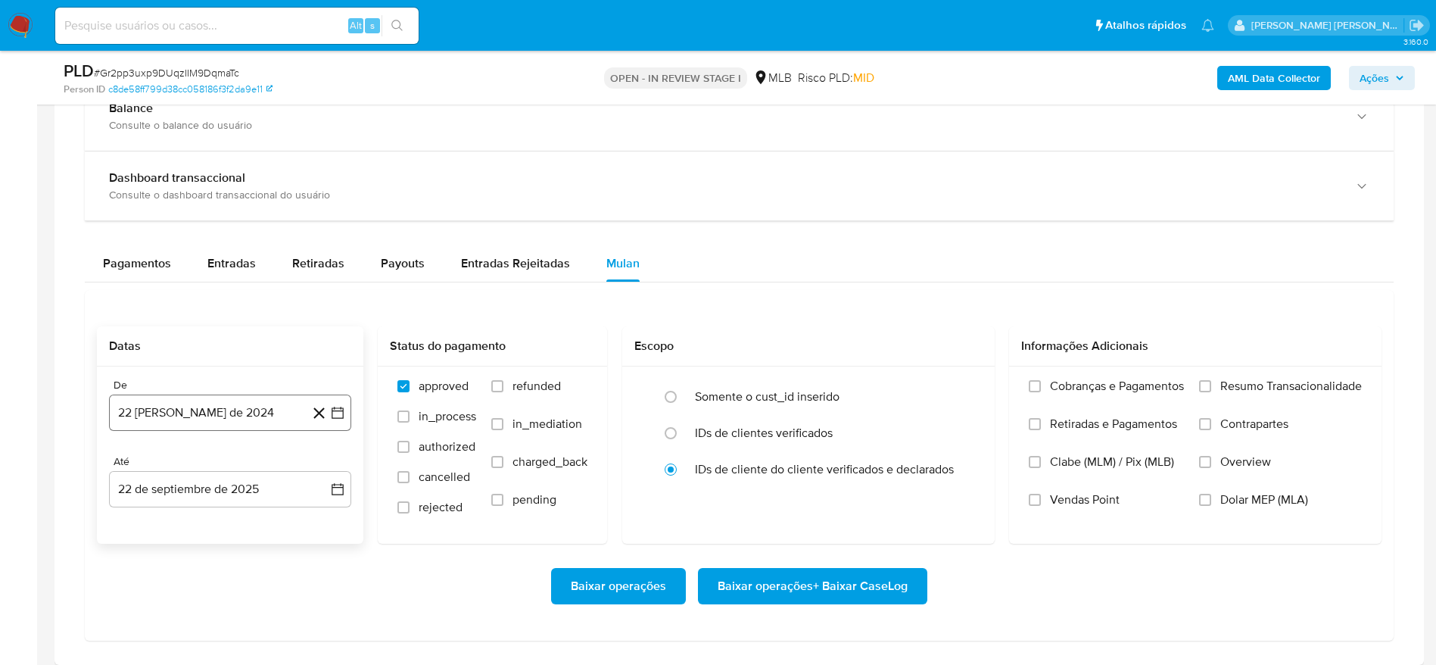
click at [178, 394] on button "22 [PERSON_NAME] de 2024" at bounding box center [230, 412] width 242 height 36
click at [226, 189] on span "agosto 2024" at bounding box center [222, 182] width 69 height 15
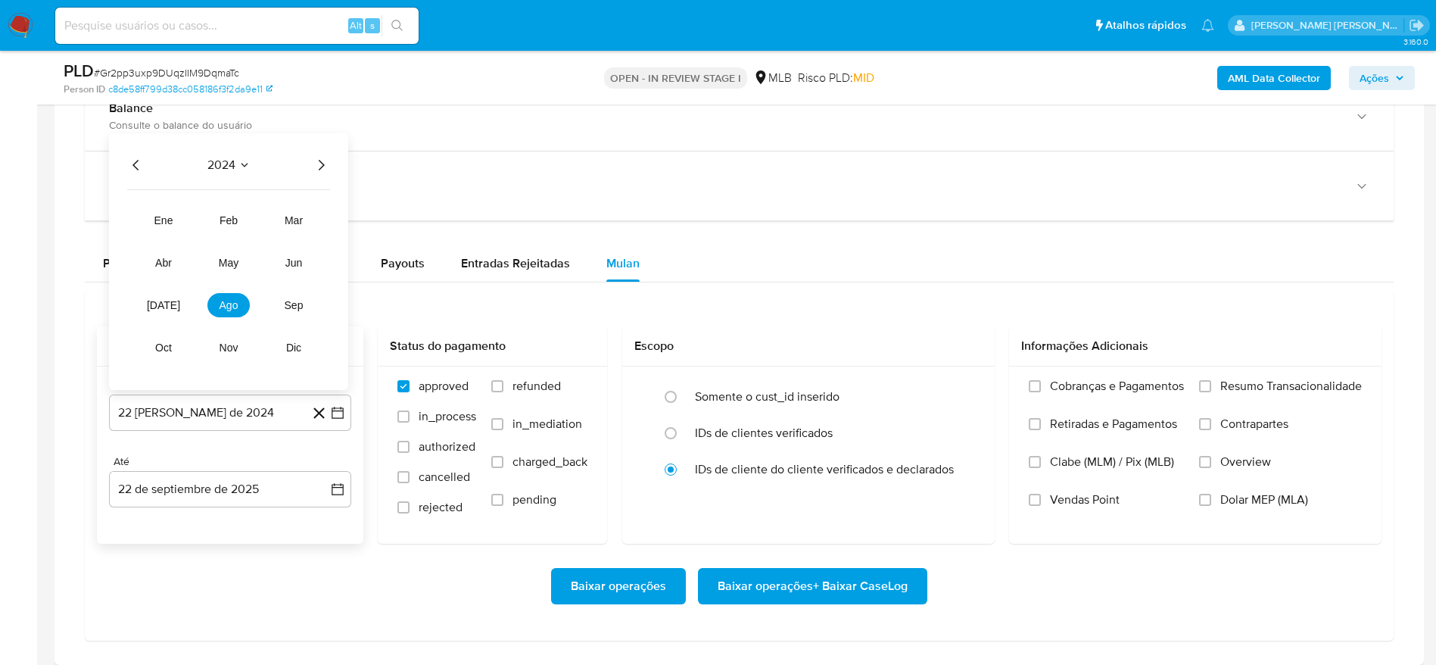
click at [314, 166] on icon "Año siguiente" at bounding box center [321, 165] width 18 height 18
click at [228, 297] on button "ago" at bounding box center [228, 305] width 42 height 24
click at [257, 239] on button "1" at bounding box center [260, 238] width 24 height 24
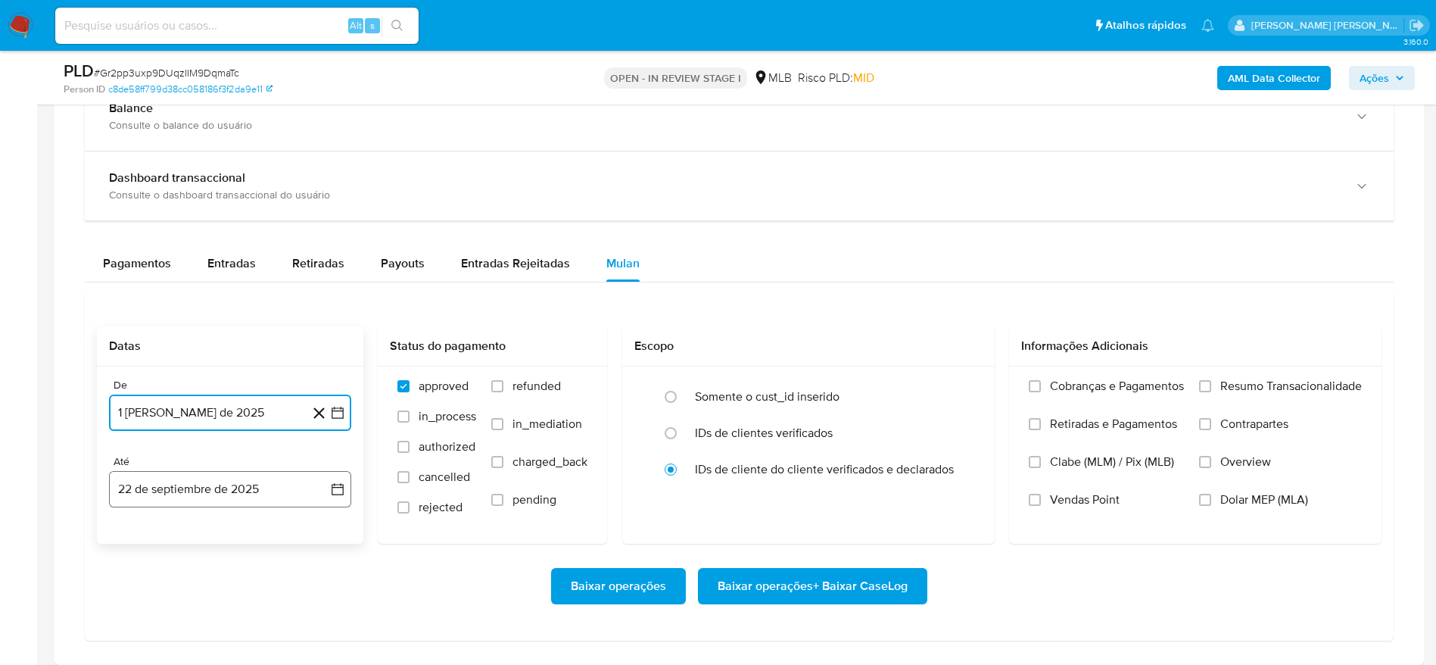
click at [179, 487] on button "22 de septiembre de 2025" at bounding box center [230, 489] width 242 height 36
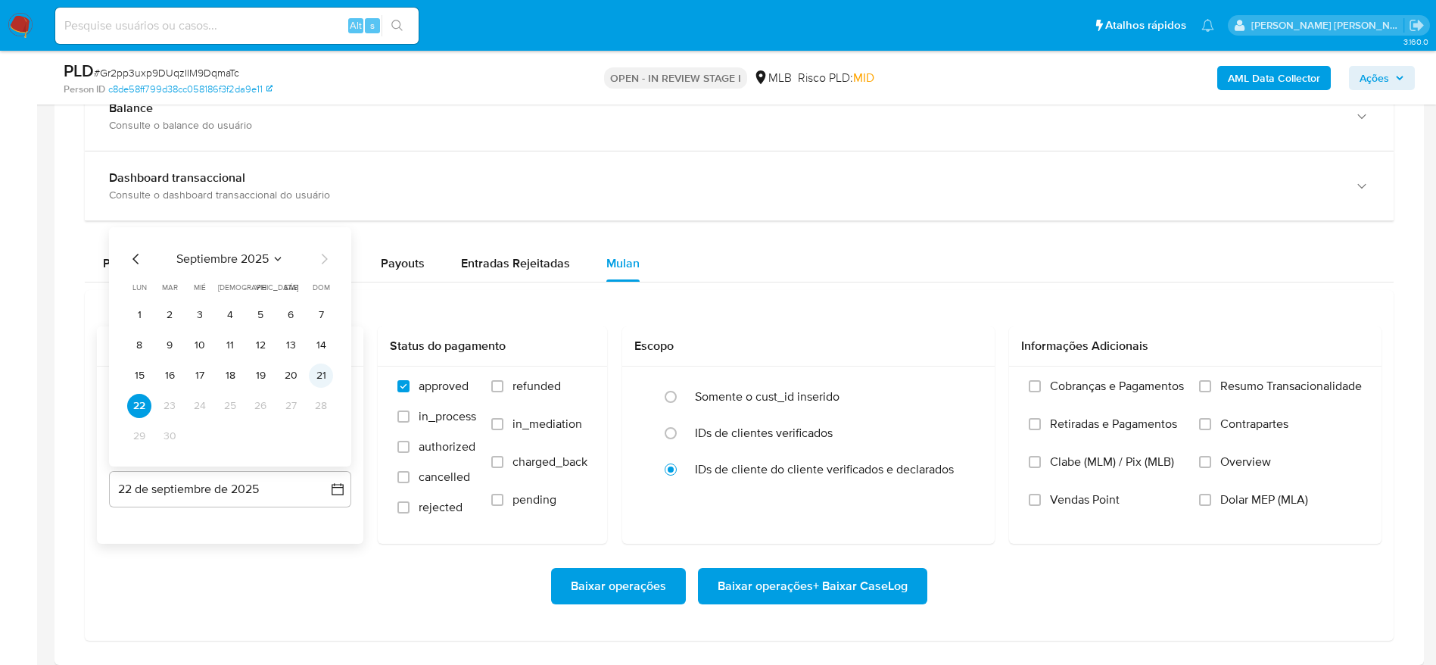
click at [311, 375] on button "21" at bounding box center [321, 375] width 24 height 24
click at [1304, 378] on span "Resumo Transacionalidade" at bounding box center [1291, 385] width 142 height 15
click at [1211, 380] on input "Resumo Transacionalidade" at bounding box center [1205, 386] width 12 height 12
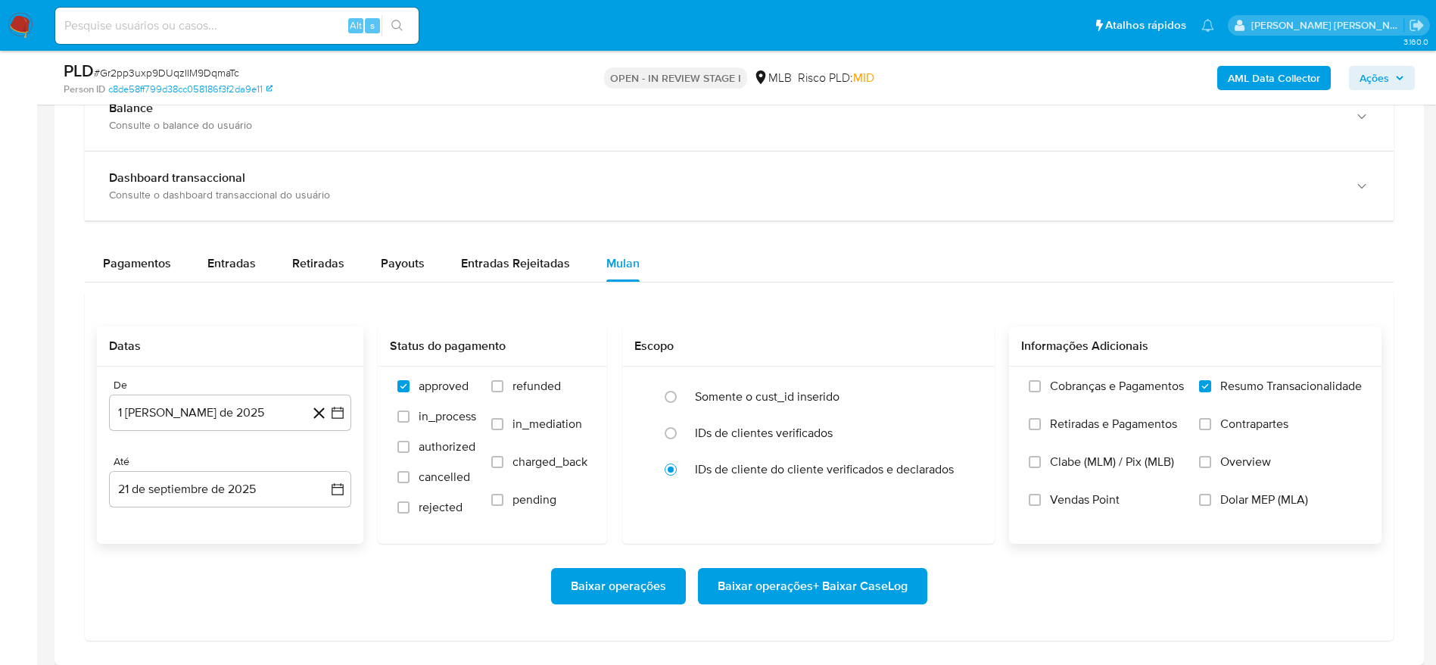
click at [861, 584] on span "Baixar operações + Baixar CaseLog" at bounding box center [812, 585] width 190 height 33
